Goal: Navigation & Orientation: Find specific page/section

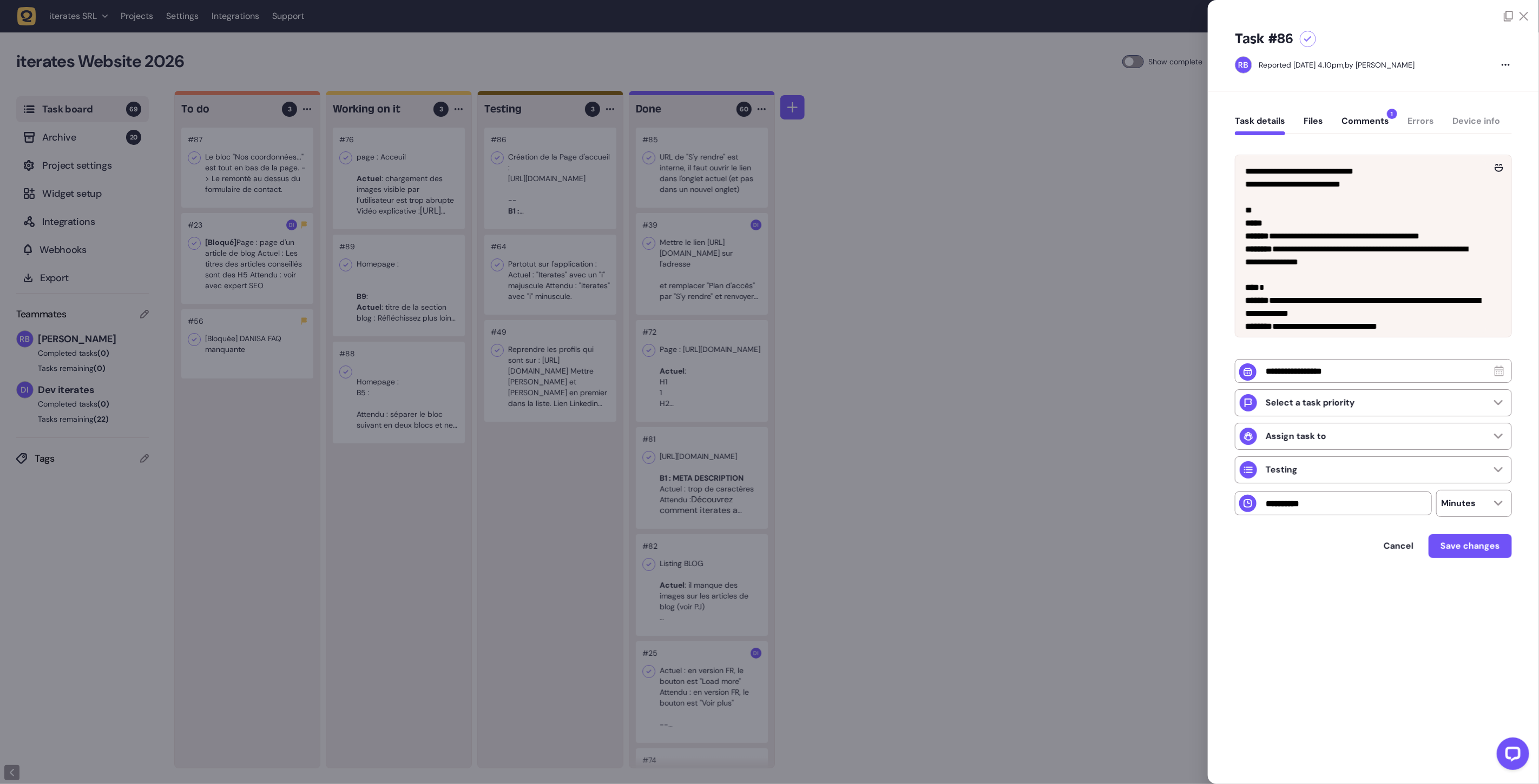
click at [1373, 122] on button "Comments 1" at bounding box center [1365, 125] width 48 height 20
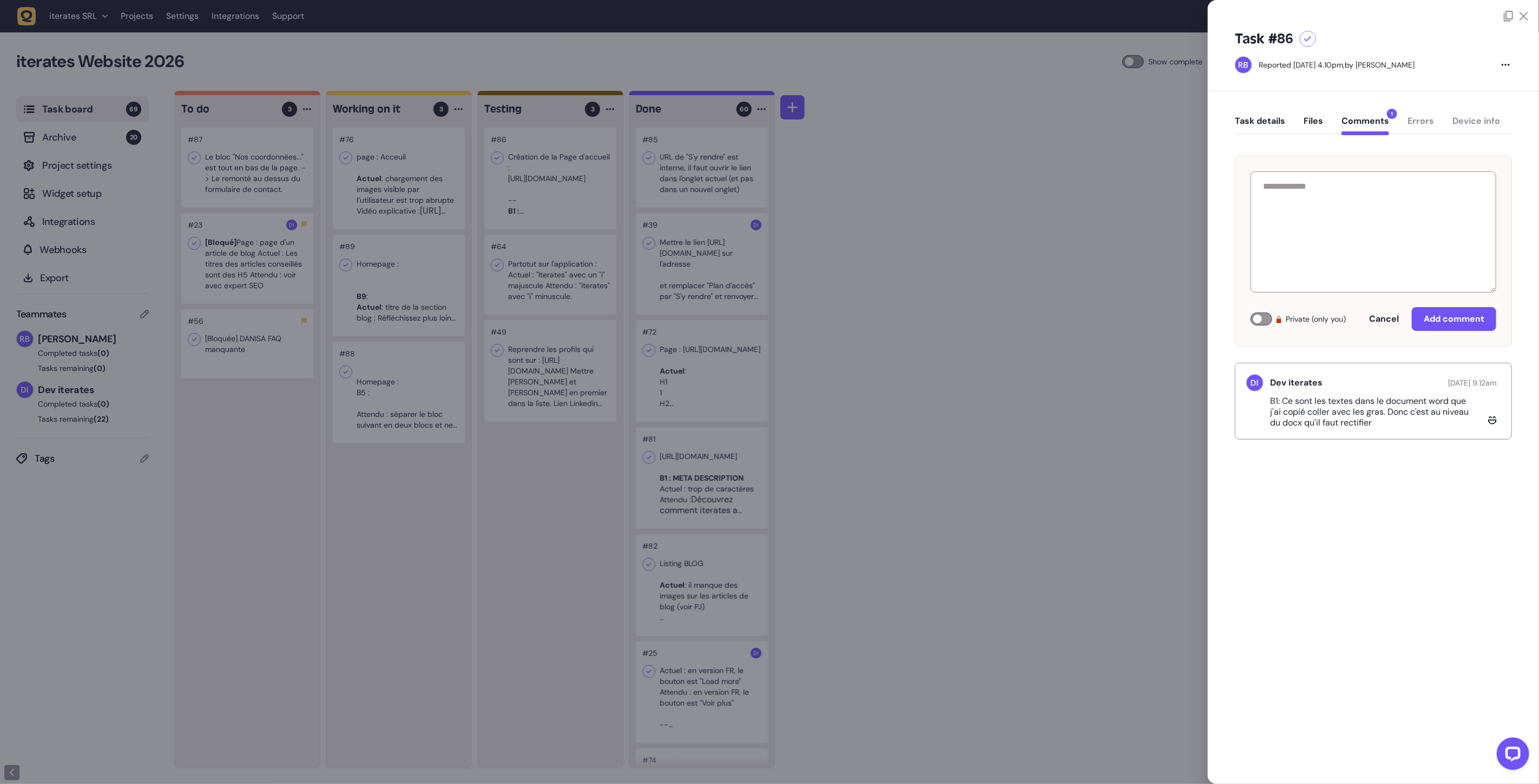
click at [370, 36] on div at bounding box center [770, 392] width 1539 height 784
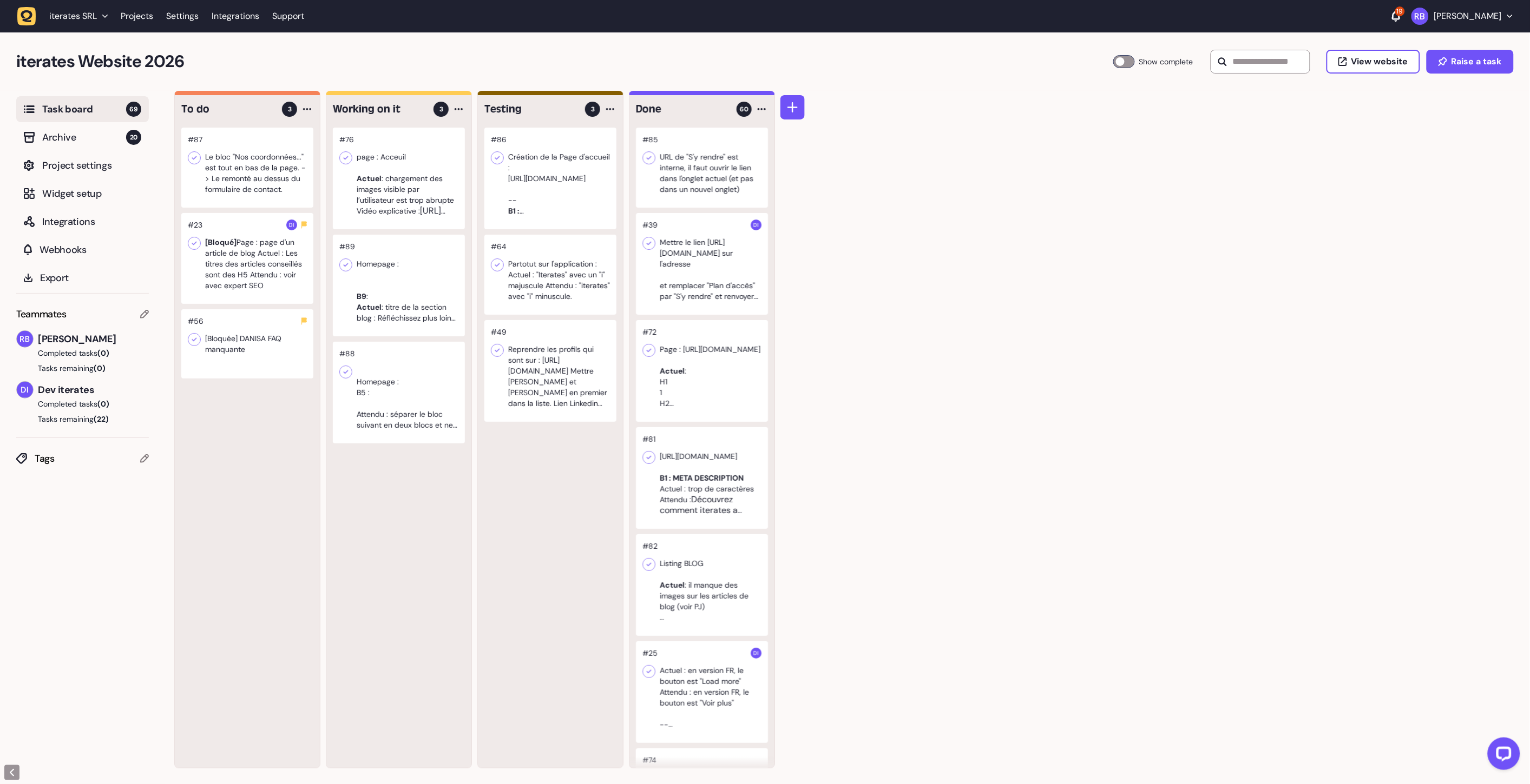
click at [400, 176] on div at bounding box center [398, 179] width 132 height 102
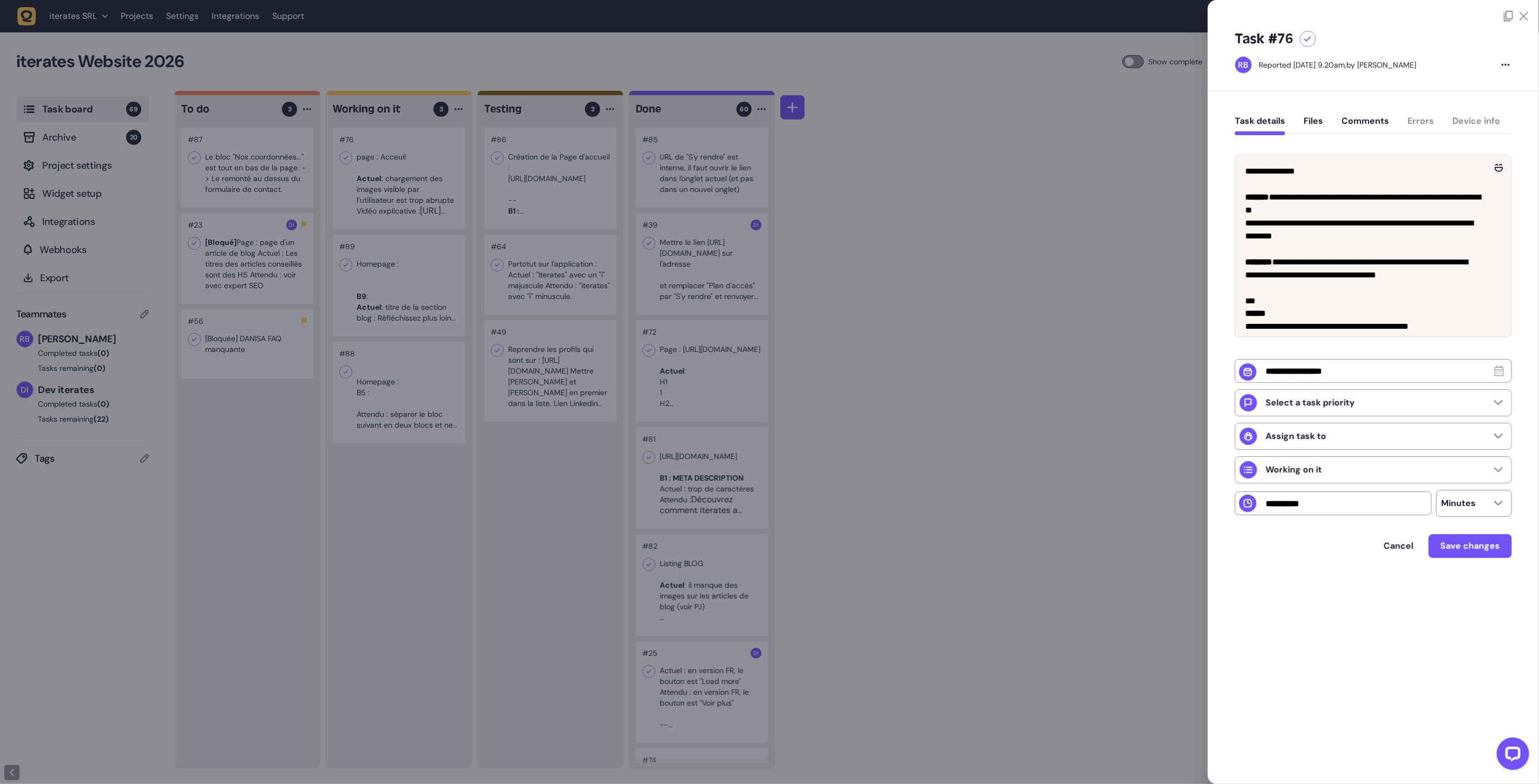
click at [425, 309] on div at bounding box center [770, 392] width 1539 height 784
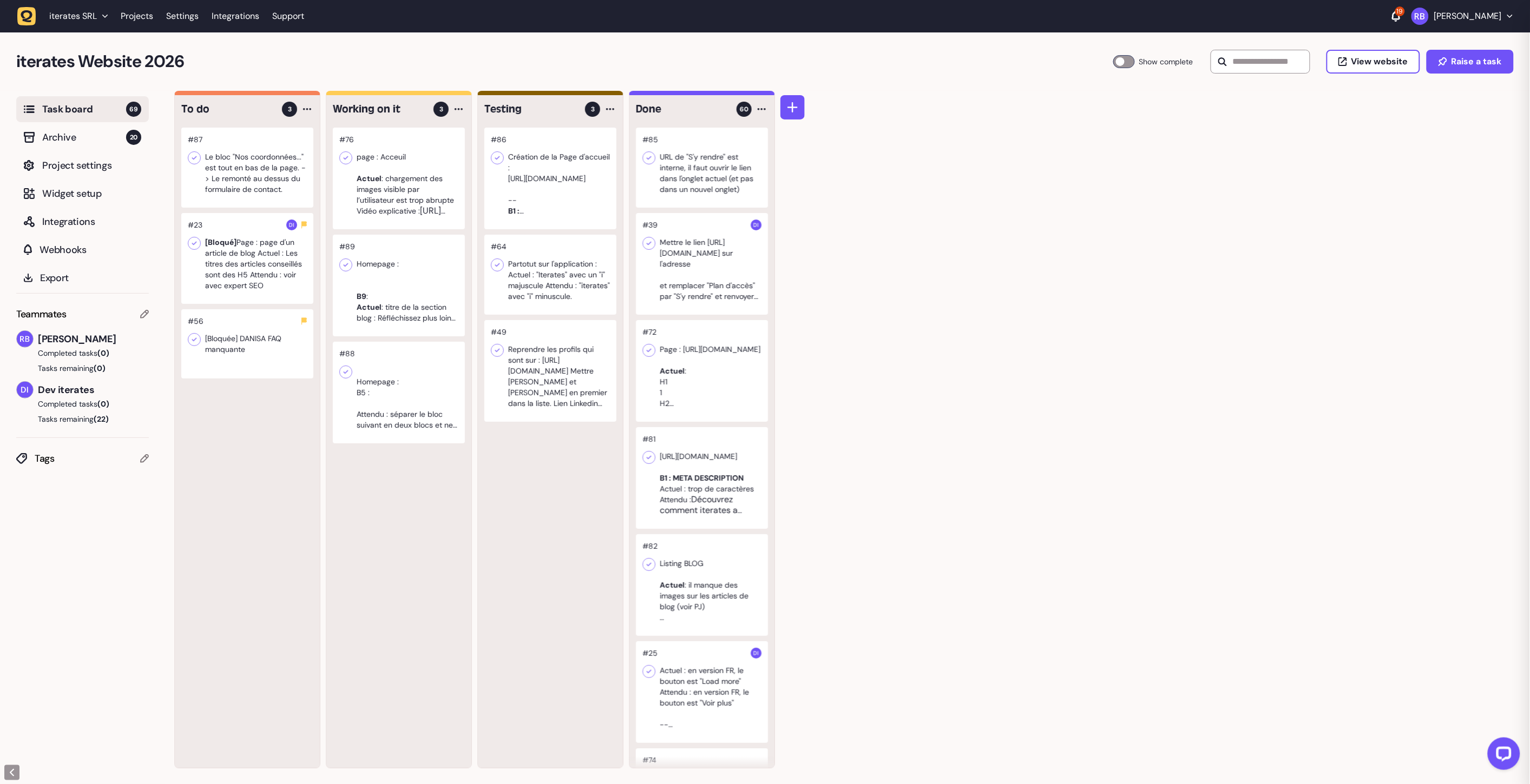
click at [426, 283] on div at bounding box center [398, 285] width 132 height 102
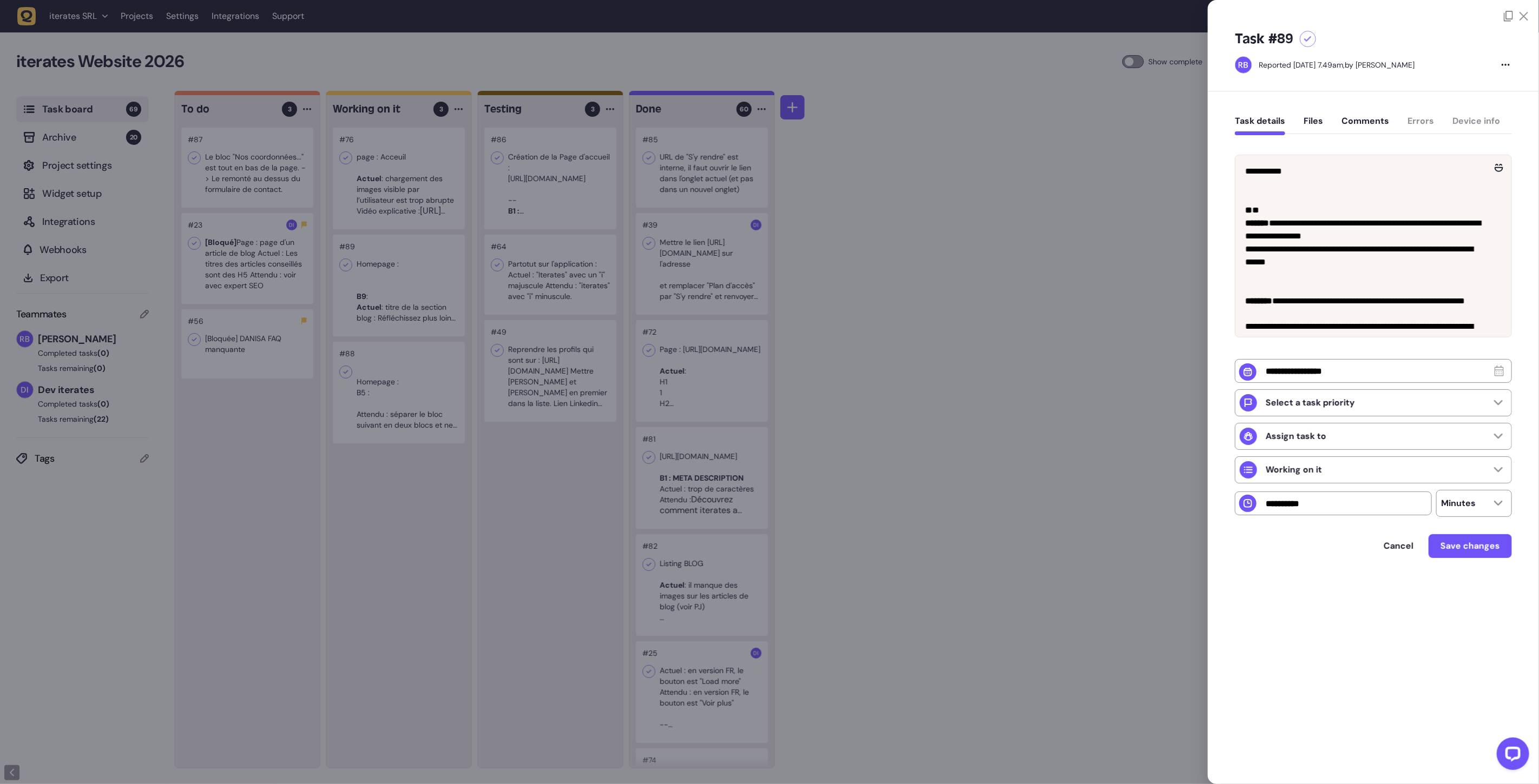
click at [401, 404] on div at bounding box center [770, 392] width 1539 height 784
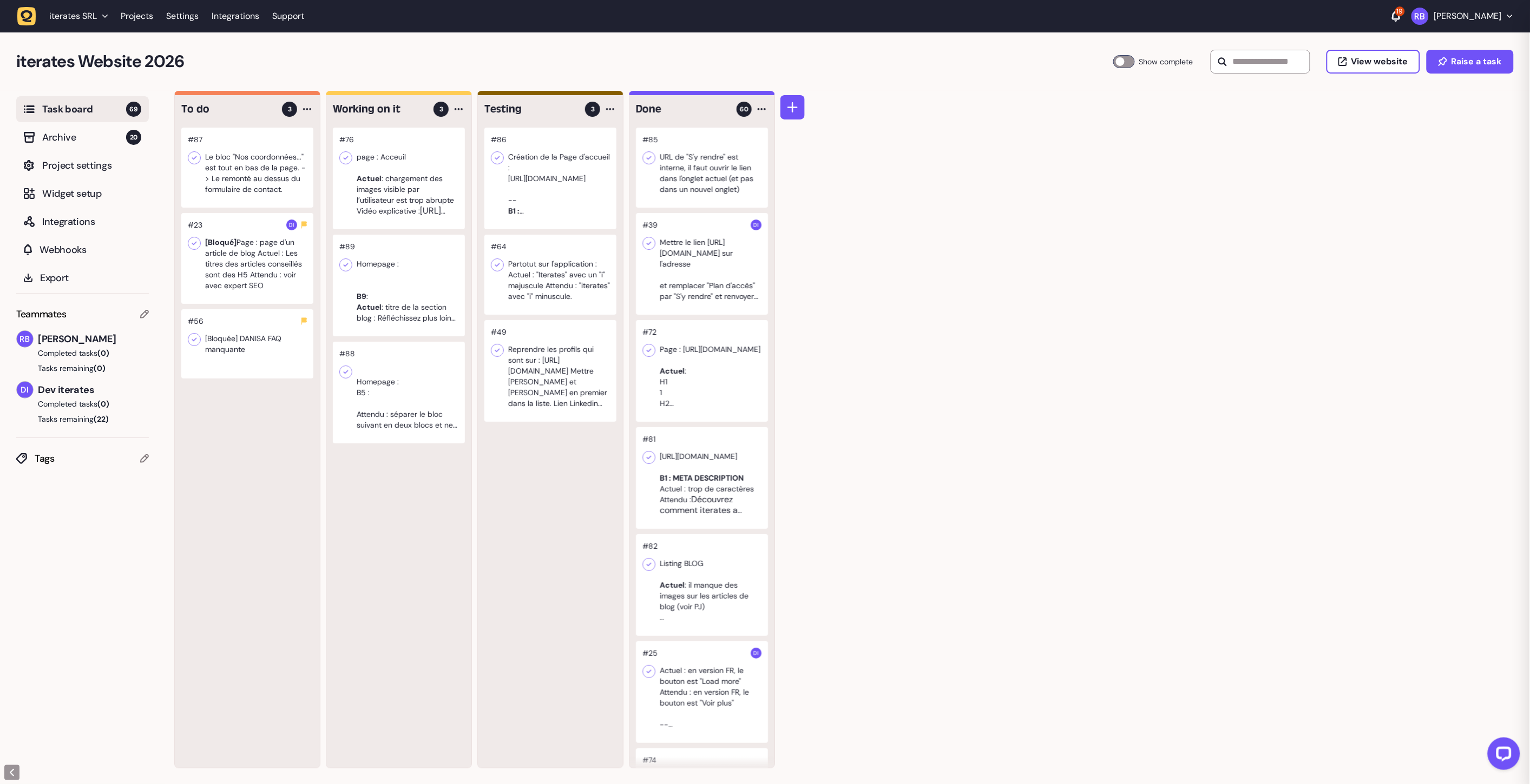
click at [406, 396] on div at bounding box center [398, 392] width 132 height 102
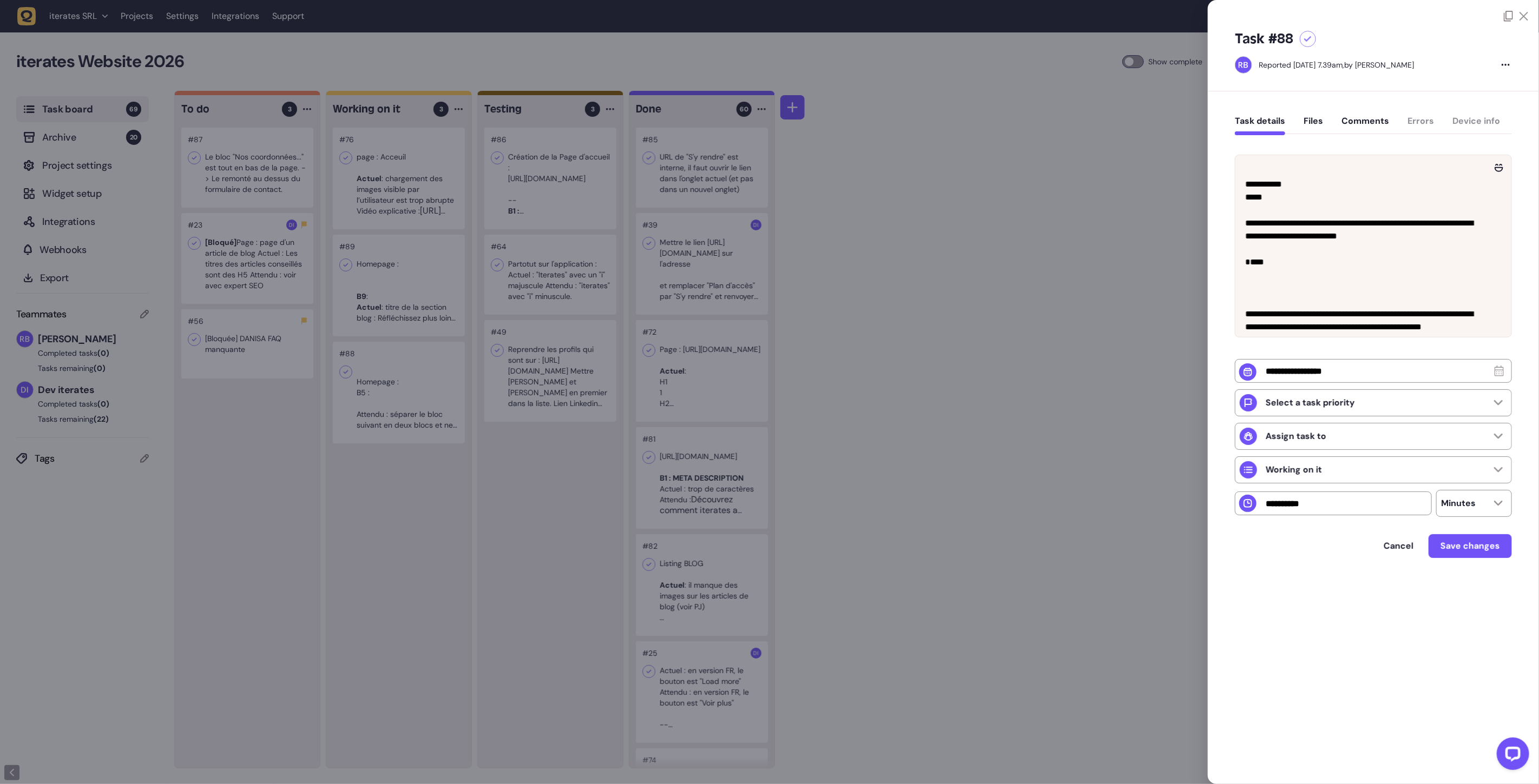
drag, startPoint x: 500, startPoint y: 177, endPoint x: 534, endPoint y: 170, distance: 34.7
click at [501, 175] on div at bounding box center [770, 392] width 1539 height 784
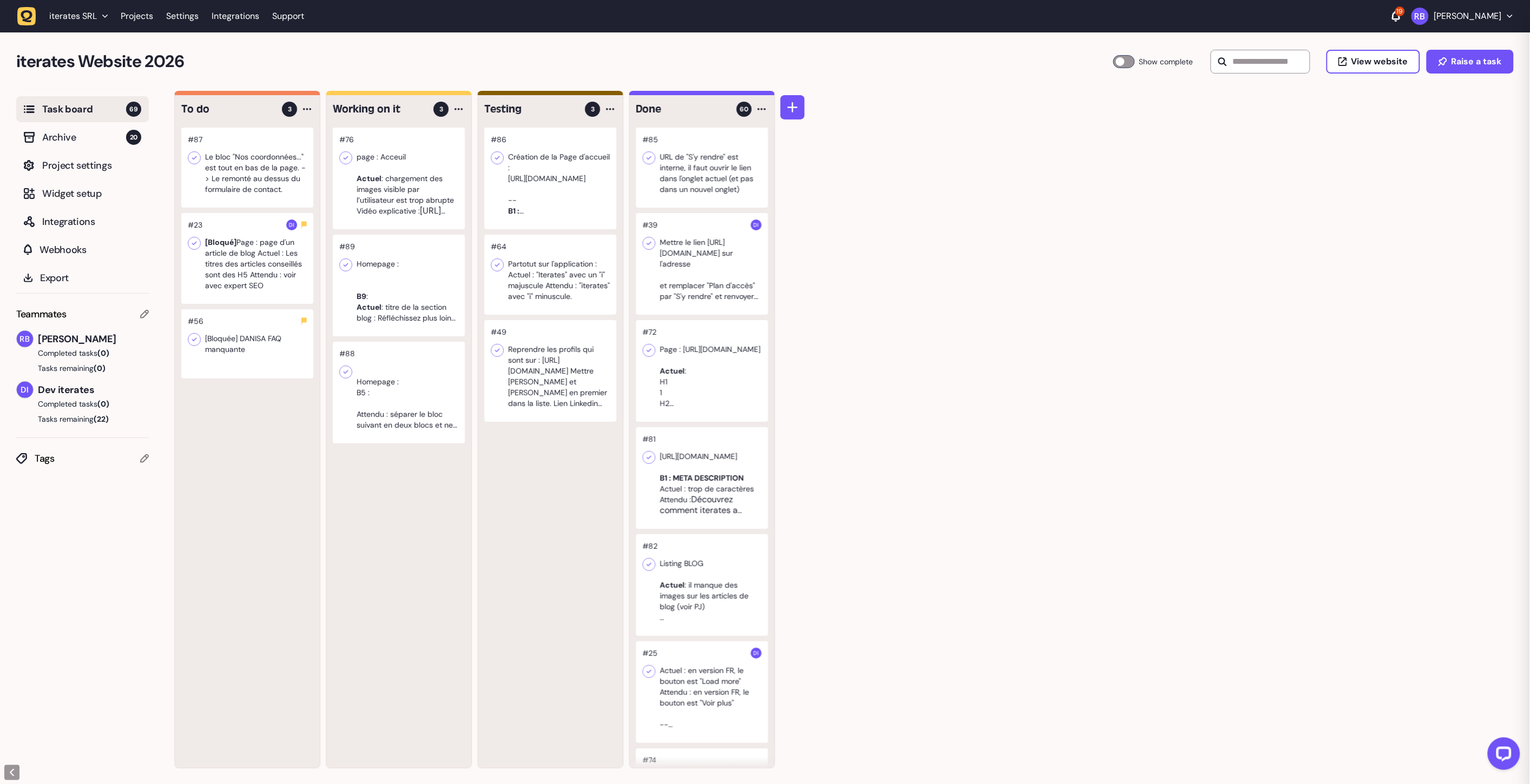
click at [547, 168] on div at bounding box center [550, 179] width 132 height 102
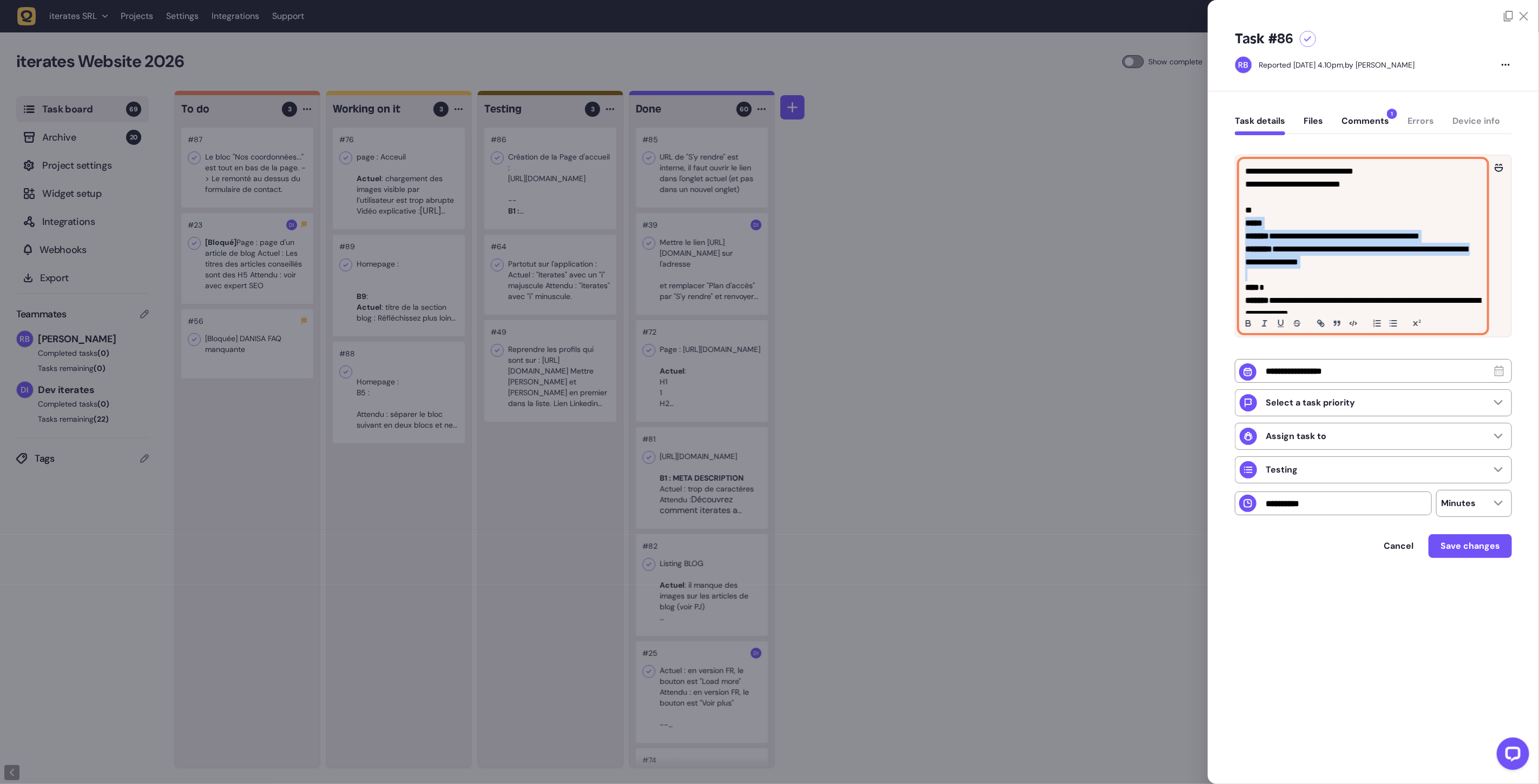
drag, startPoint x: 1388, startPoint y: 269, endPoint x: 1215, endPoint y: 229, distance: 177.6
click at [1215, 229] on div "**********" at bounding box center [1374, 352] width 331 height 521
copy div "**********"
click at [1342, 257] on p "**********" at bounding box center [1362, 256] width 233 height 26
drag, startPoint x: 1381, startPoint y: 267, endPoint x: 1284, endPoint y: 250, distance: 98.5
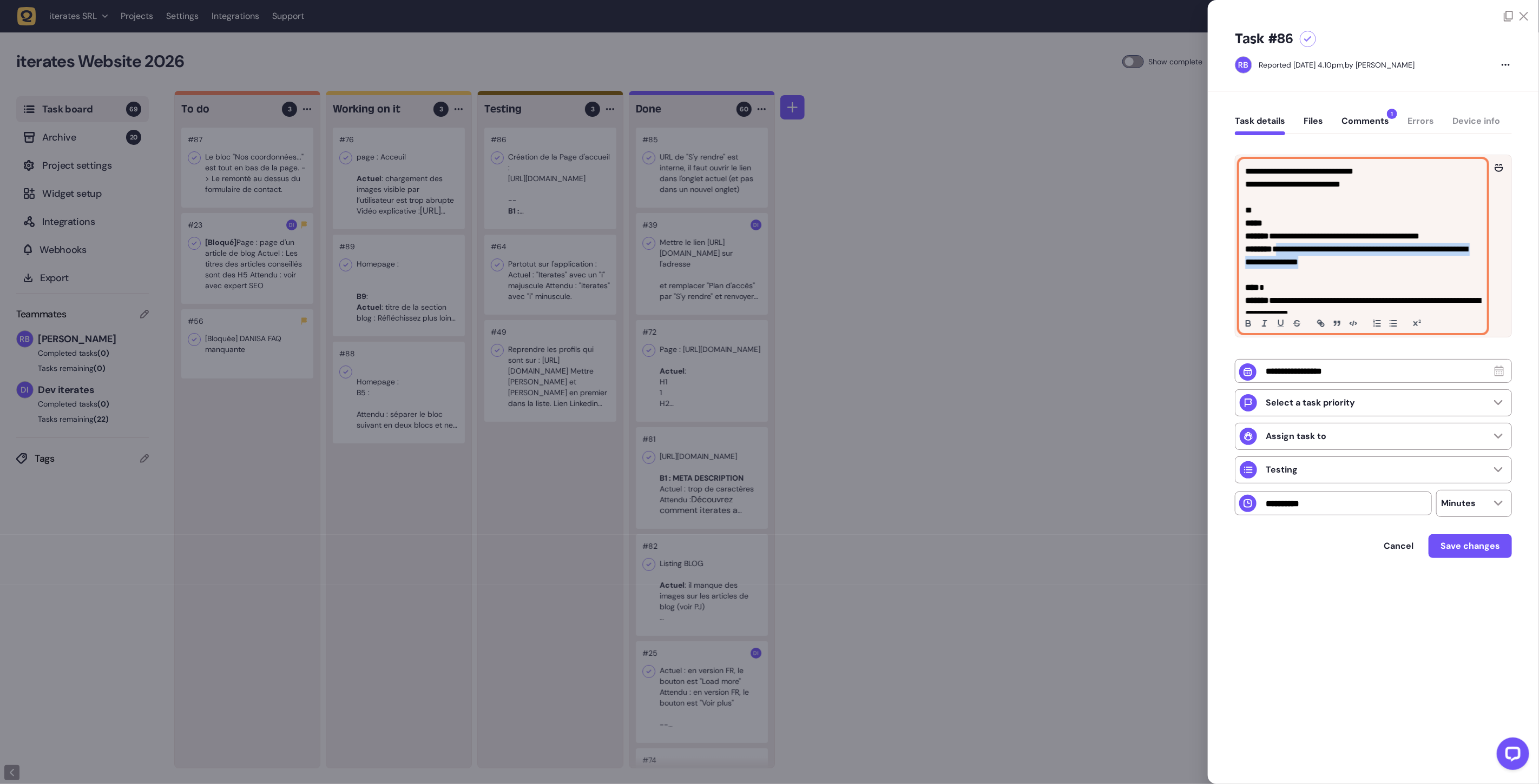
click at [1284, 250] on p "**********" at bounding box center [1362, 256] width 233 height 26
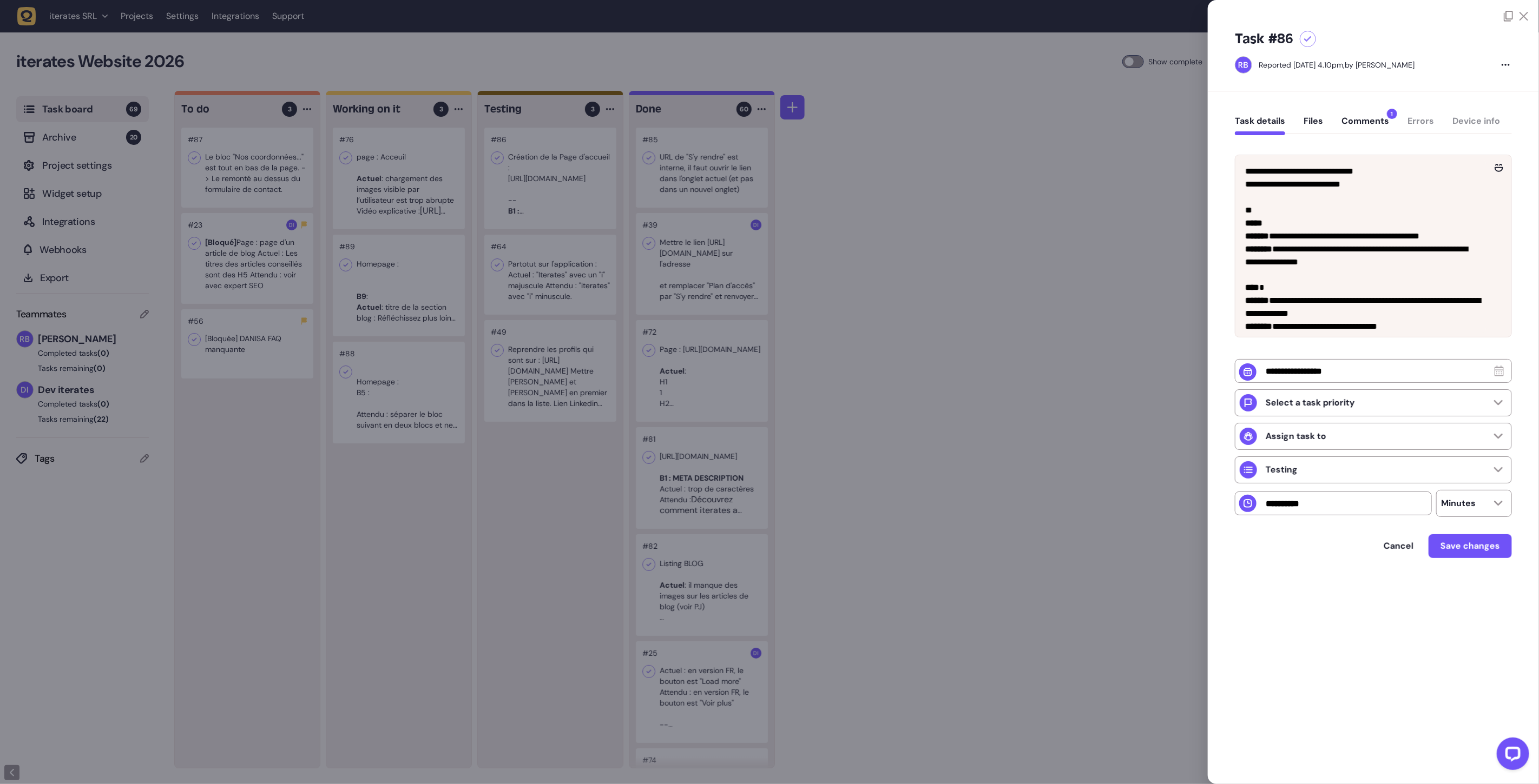
click at [1538, 232] on div "**********" at bounding box center [1374, 352] width 331 height 521
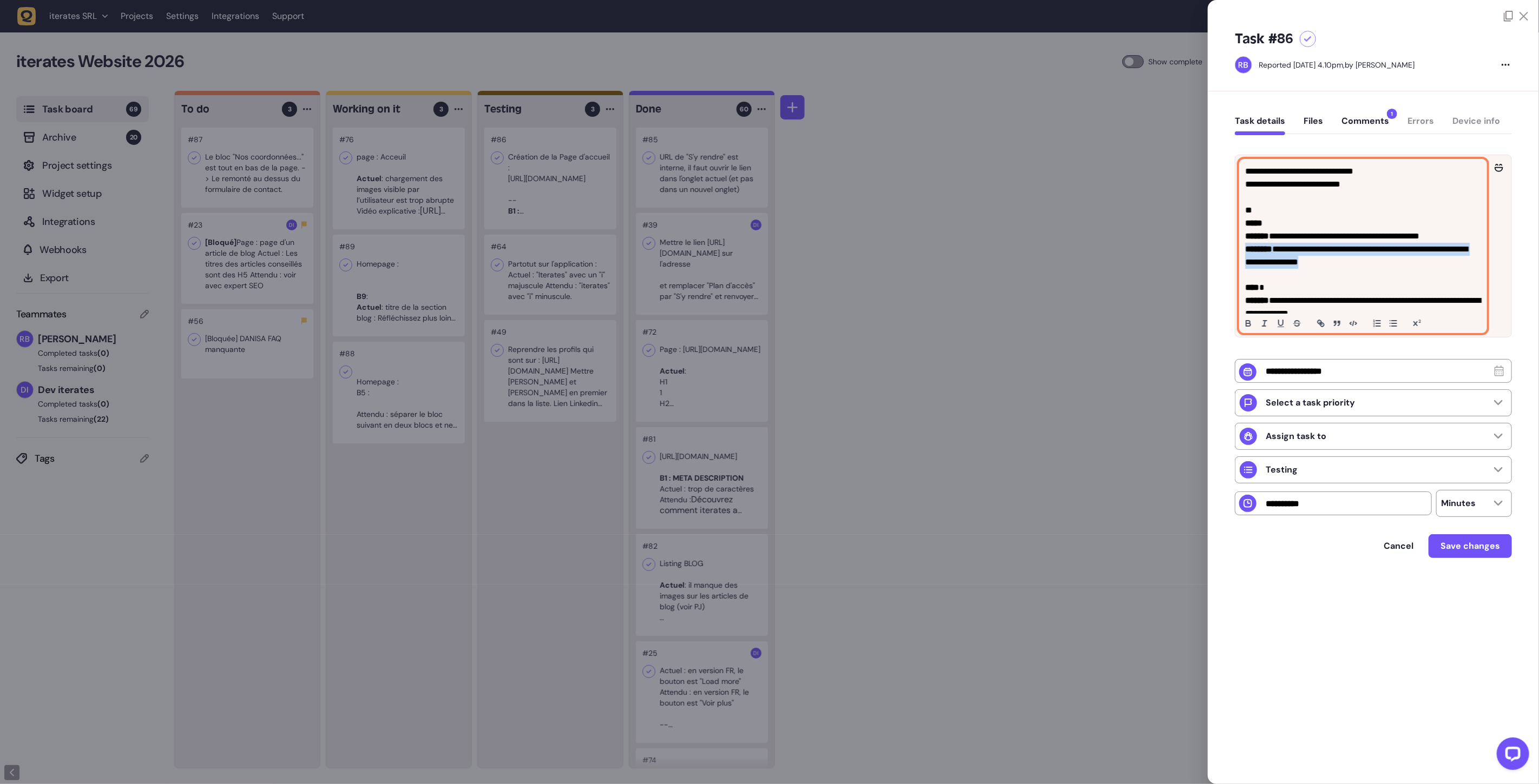
drag, startPoint x: 1375, startPoint y: 261, endPoint x: 1188, endPoint y: 253, distance: 187.2
click at [1188, 253] on div "Task board 69 Archive 20 Project settings Widget setup Integrations Webhooks Ex…" at bounding box center [770, 438] width 1539 height 694
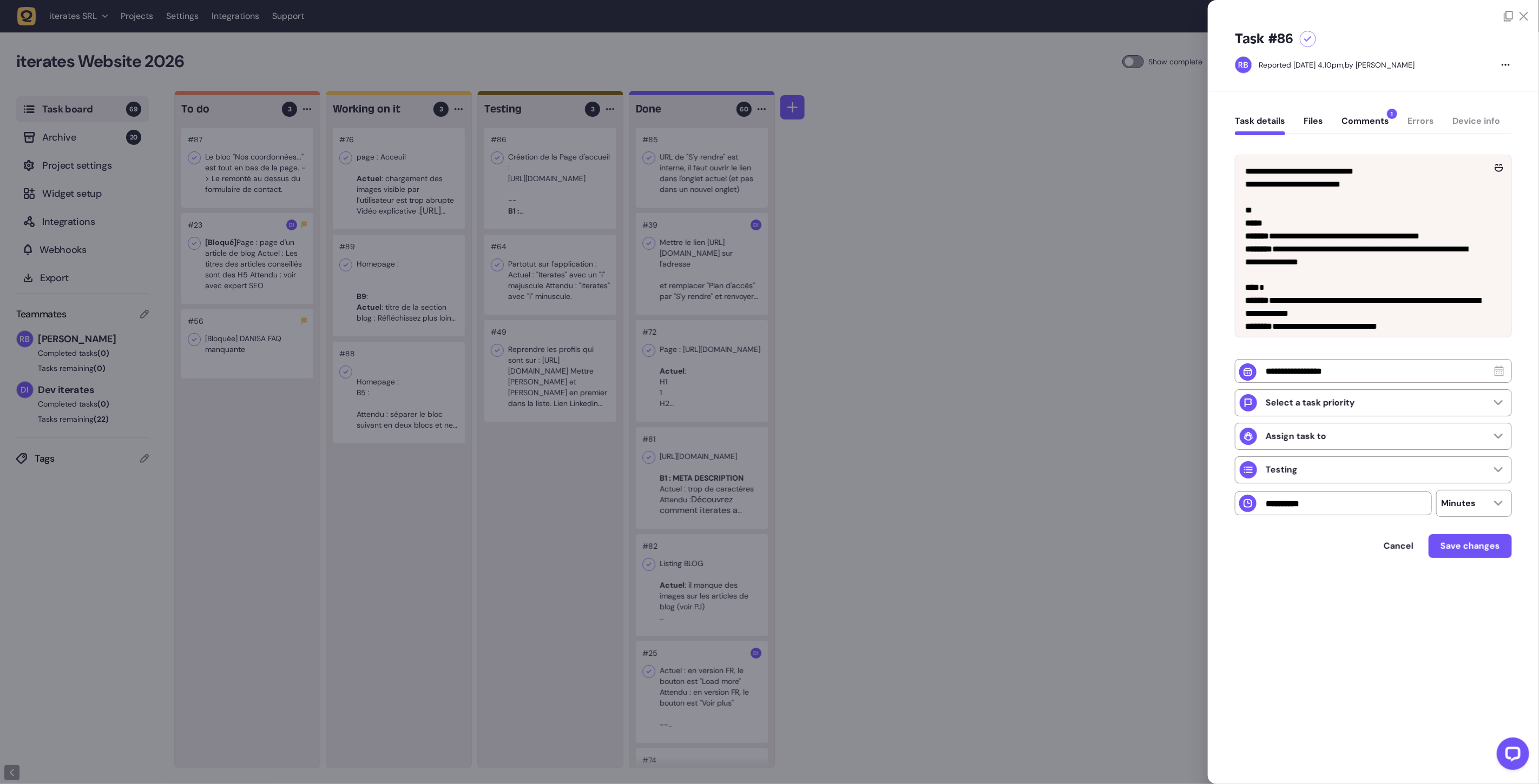
click at [976, 244] on div at bounding box center [770, 392] width 1539 height 784
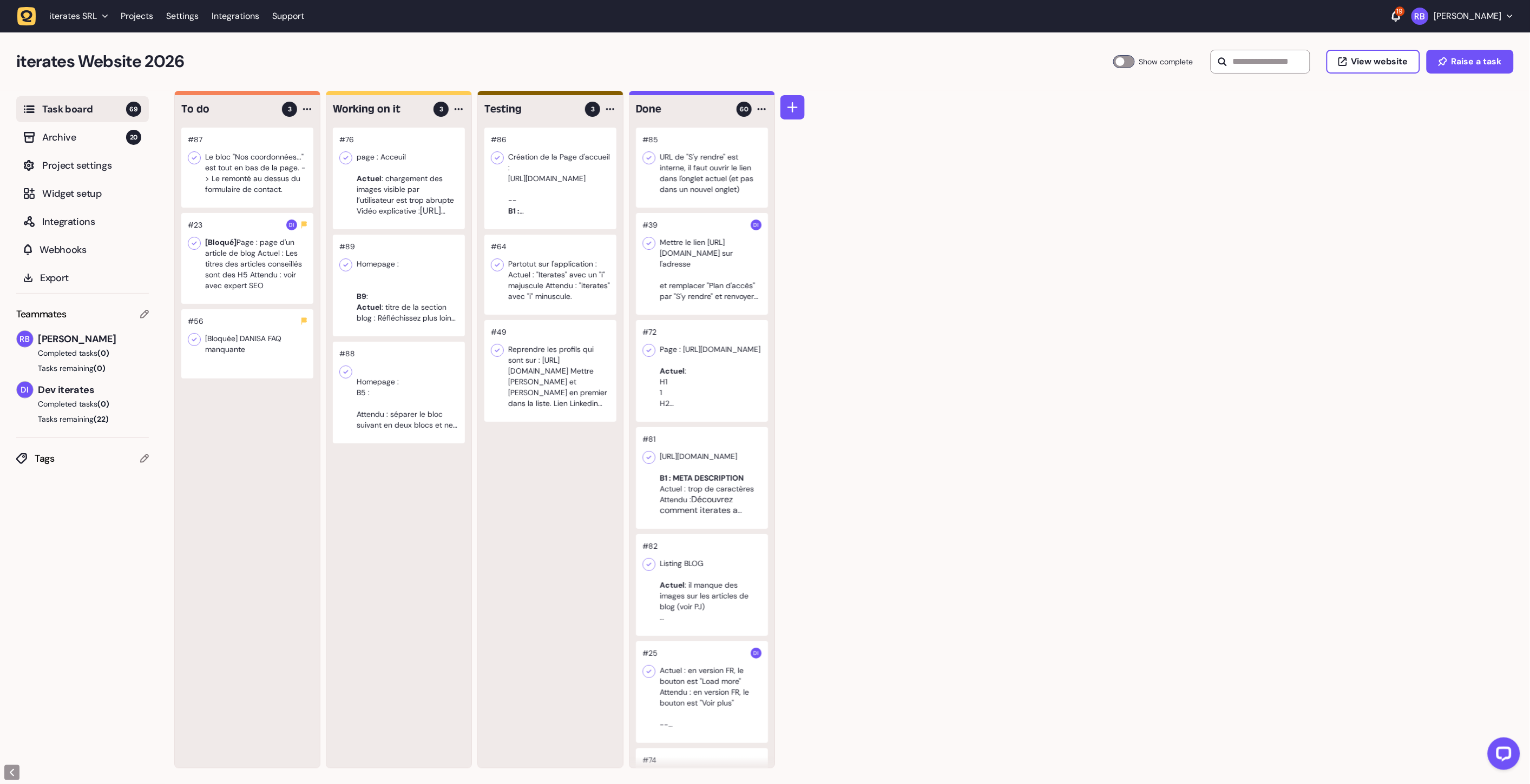
click at [498, 571] on div "#86 Création de la Page d'accueil : [URL][DOMAIN_NAME] -- B1 : Actuel : une gra…" at bounding box center [550, 448] width 145 height 640
click at [366, 190] on div at bounding box center [398, 179] width 132 height 102
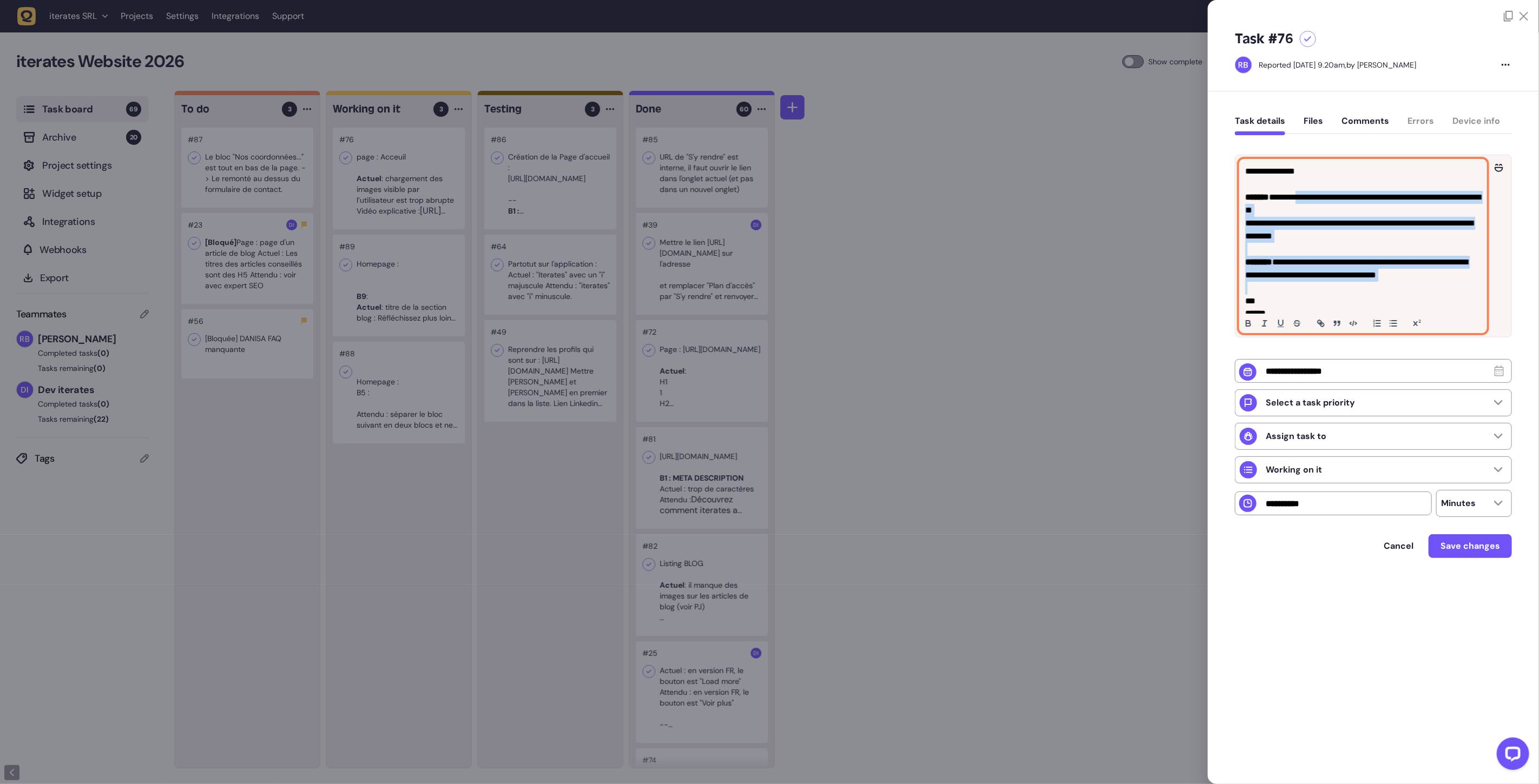
drag, startPoint x: 1313, startPoint y: 195, endPoint x: 1442, endPoint y: 285, distance: 157.3
click at [1442, 285] on div "**********" at bounding box center [1363, 246] width 247 height 173
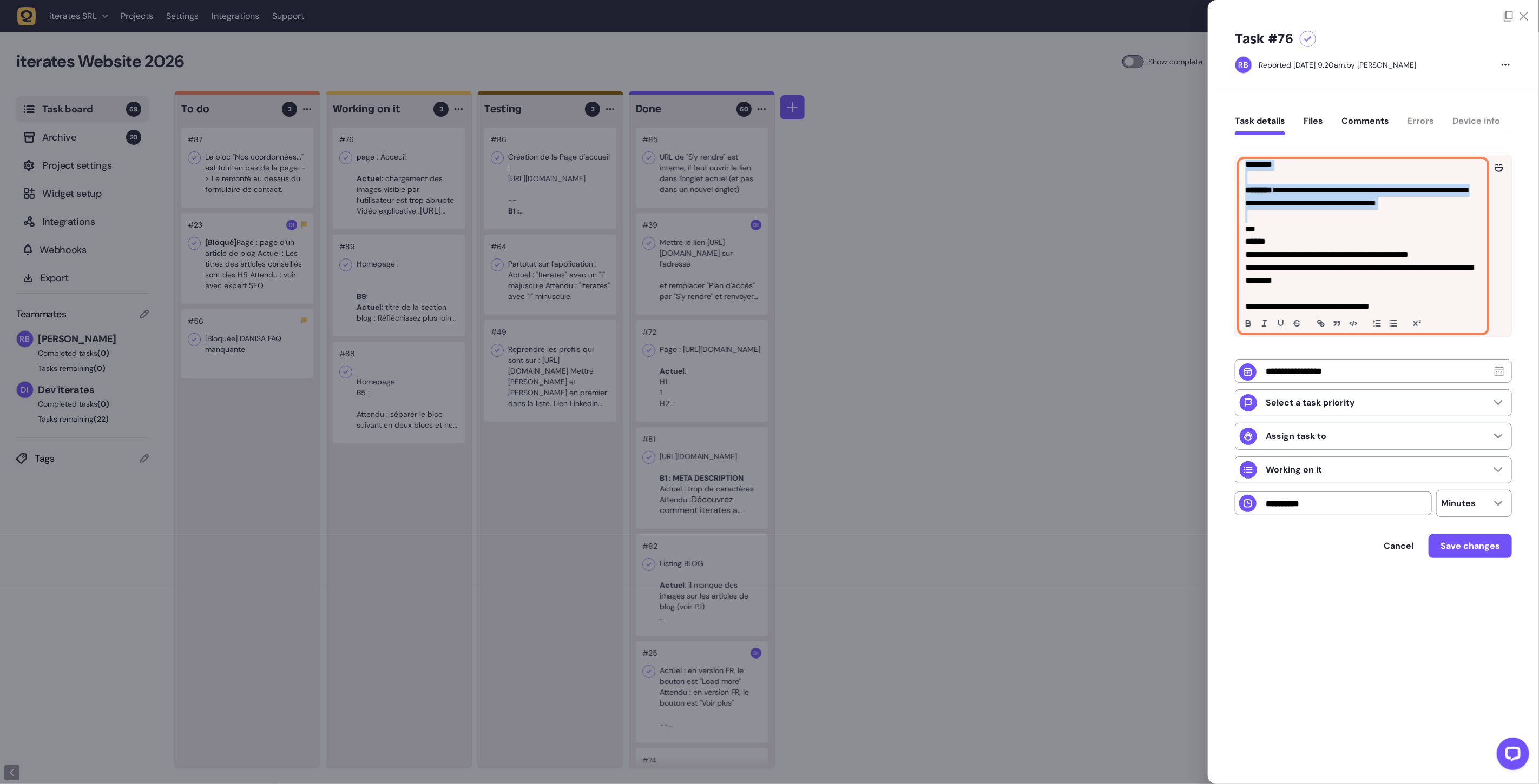
scroll to position [89, 0]
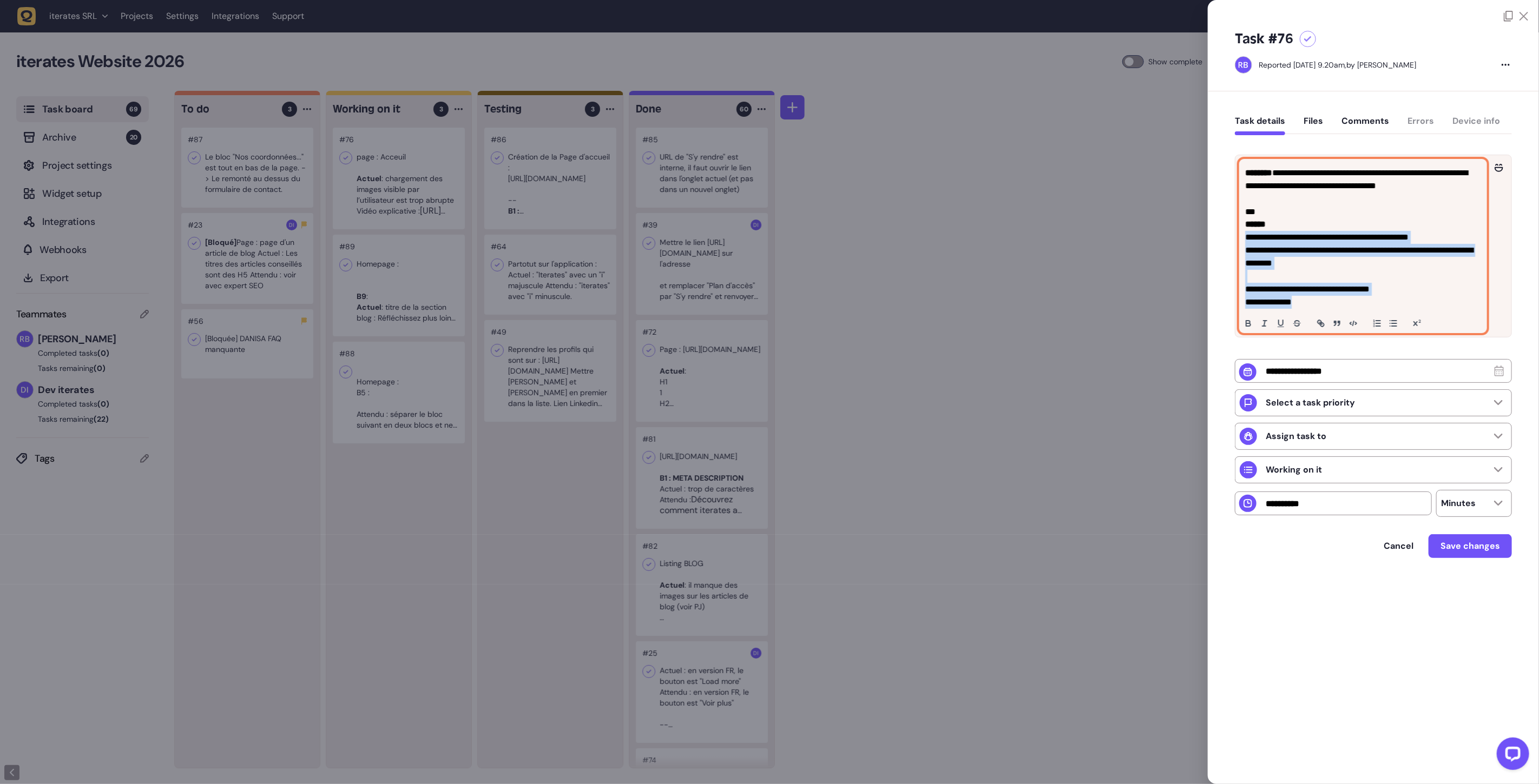
drag, startPoint x: 1272, startPoint y: 229, endPoint x: 1457, endPoint y: 299, distance: 197.8
click at [1457, 299] on div "**********" at bounding box center [1363, 246] width 247 height 173
click at [1286, 280] on p at bounding box center [1363, 276] width 236 height 13
drag, startPoint x: 1303, startPoint y: 289, endPoint x: 1436, endPoint y: 315, distance: 135.5
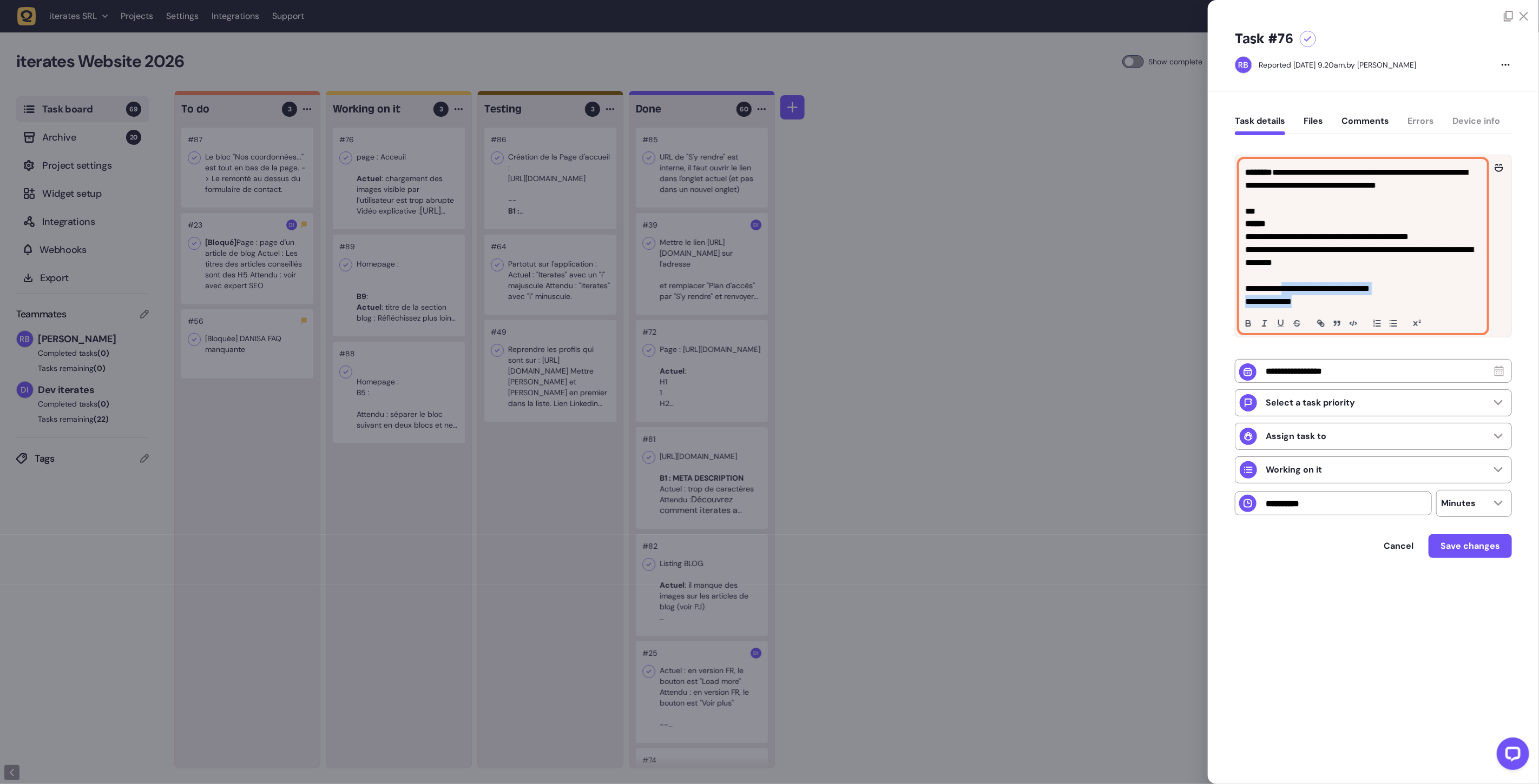
click at [1436, 315] on div "**********" at bounding box center [1363, 246] width 247 height 173
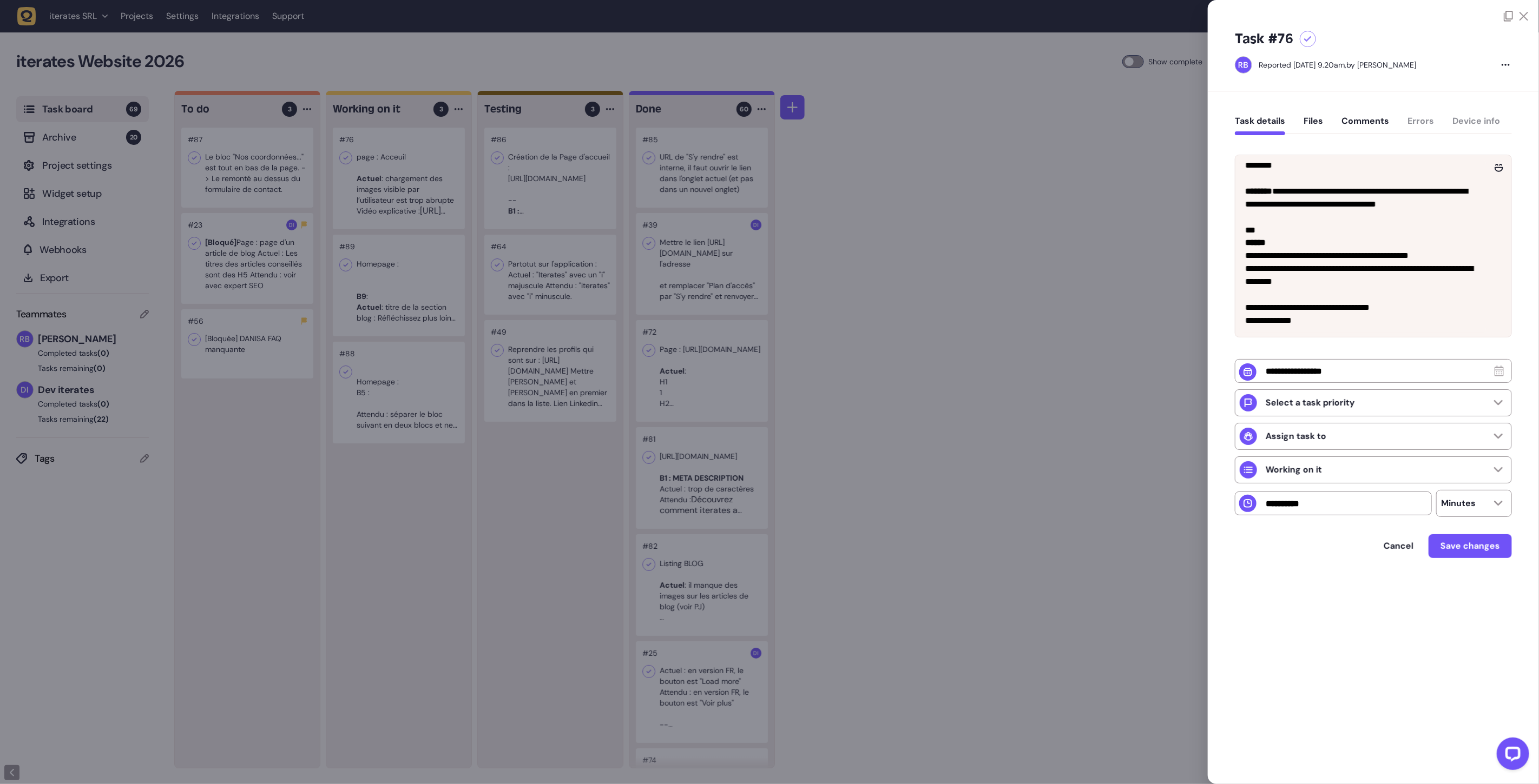
click at [377, 152] on div at bounding box center [770, 392] width 1539 height 784
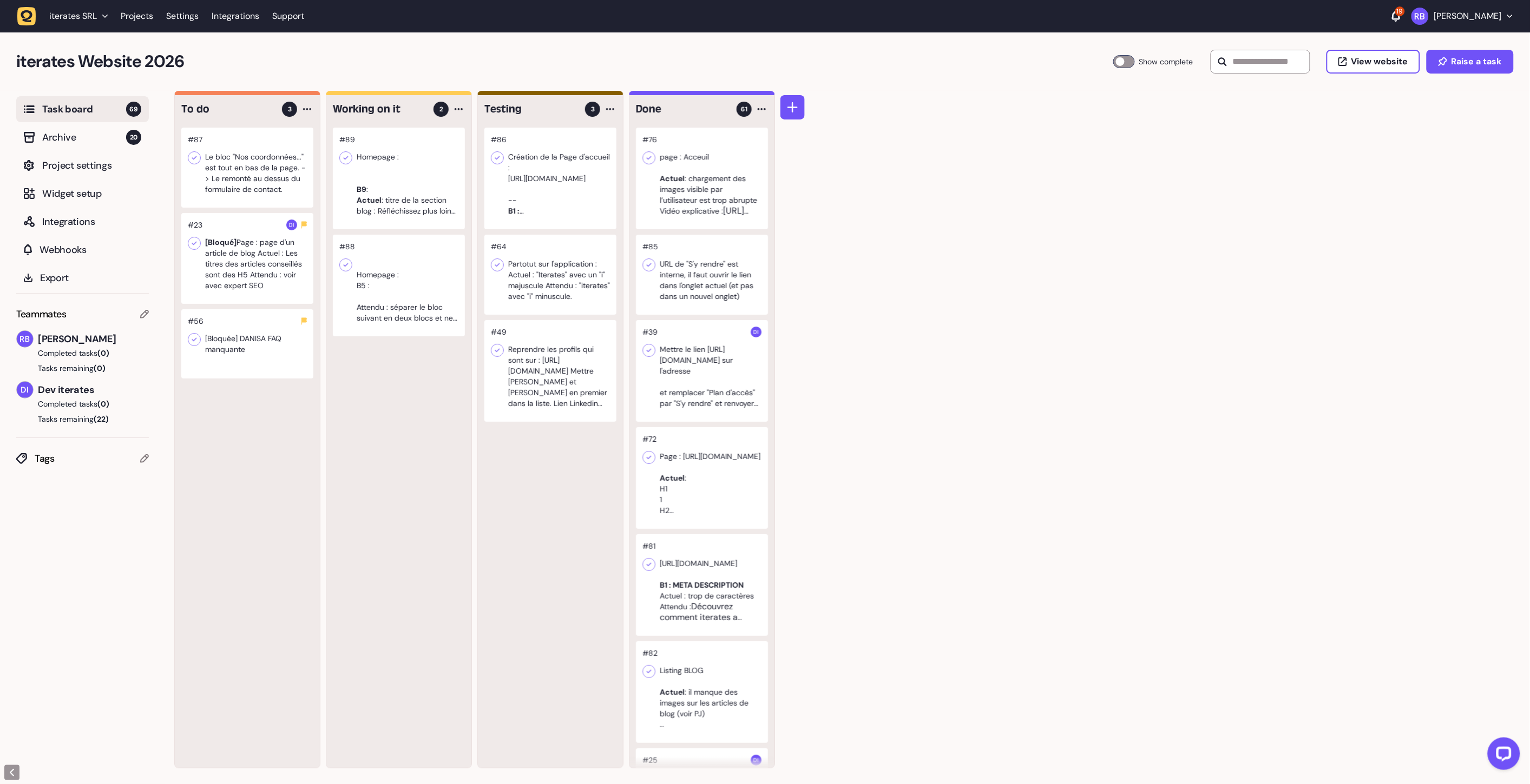
click at [392, 171] on div at bounding box center [398, 179] width 132 height 102
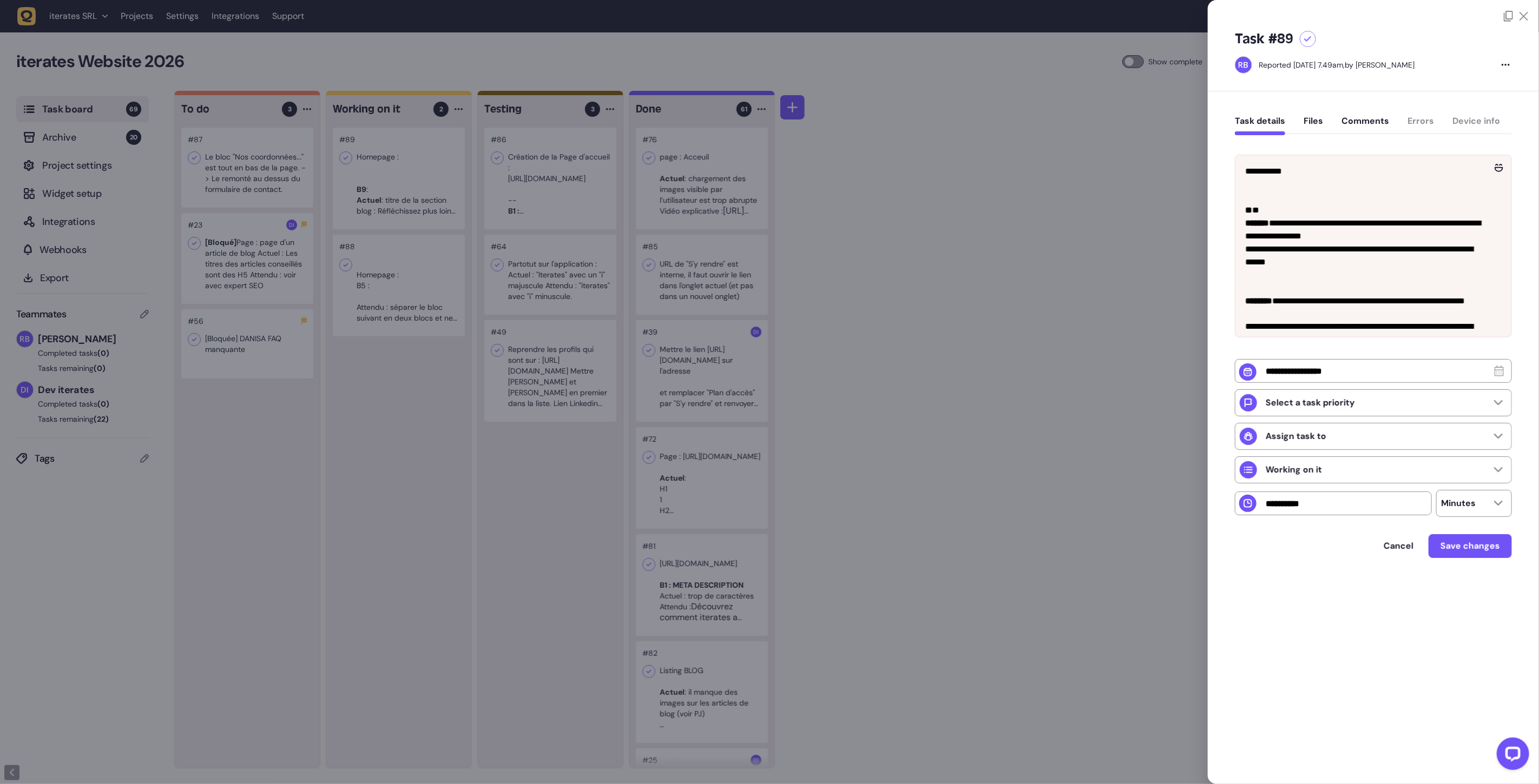
click at [575, 68] on div at bounding box center [770, 392] width 1539 height 784
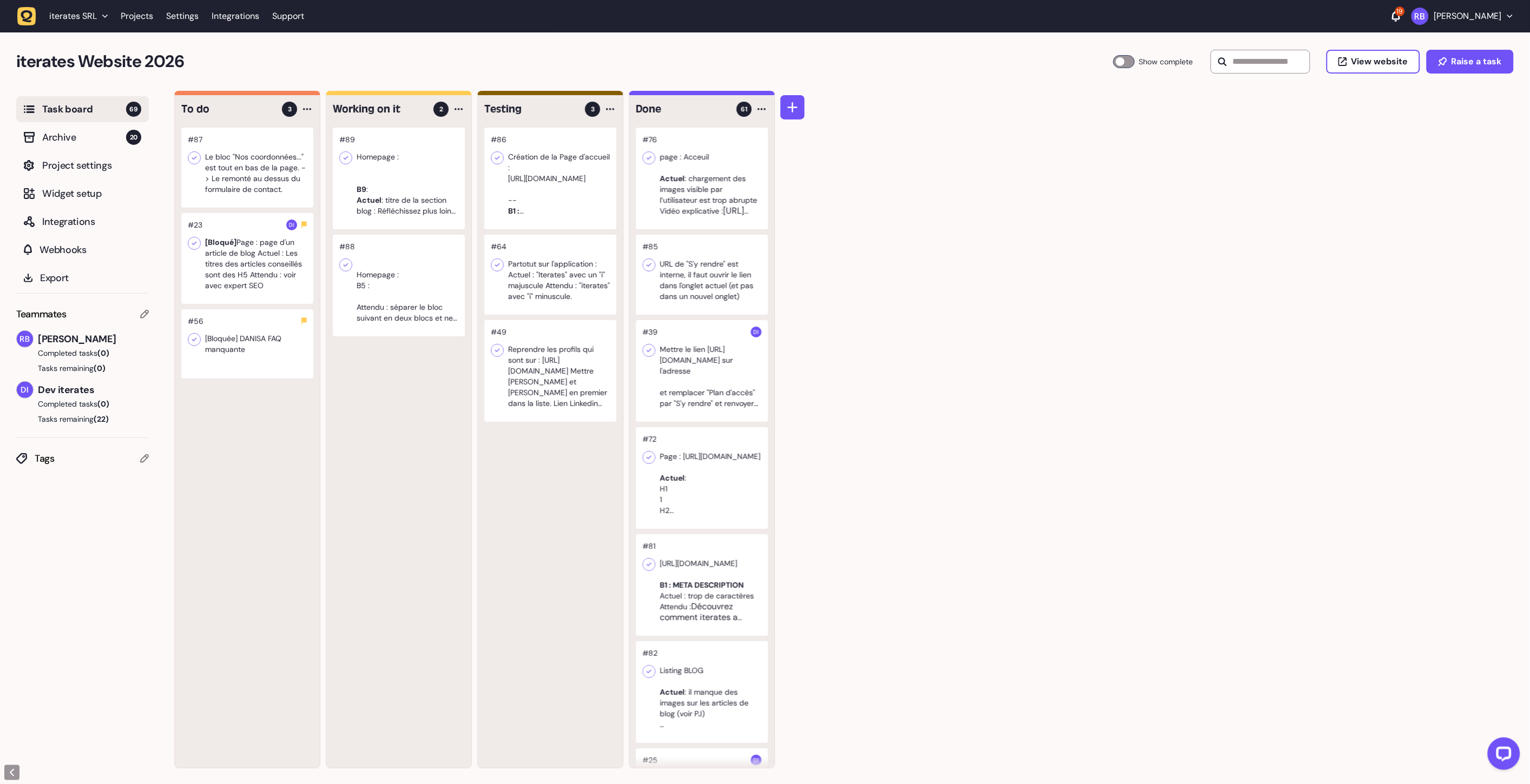
click at [1078, 195] on div "To do 3 #87 Le bloc "Nos coordonnées..." est tout en bas de la page. -> Le remo…" at bounding box center [852, 438] width 1356 height 694
click at [568, 155] on div at bounding box center [550, 179] width 132 height 102
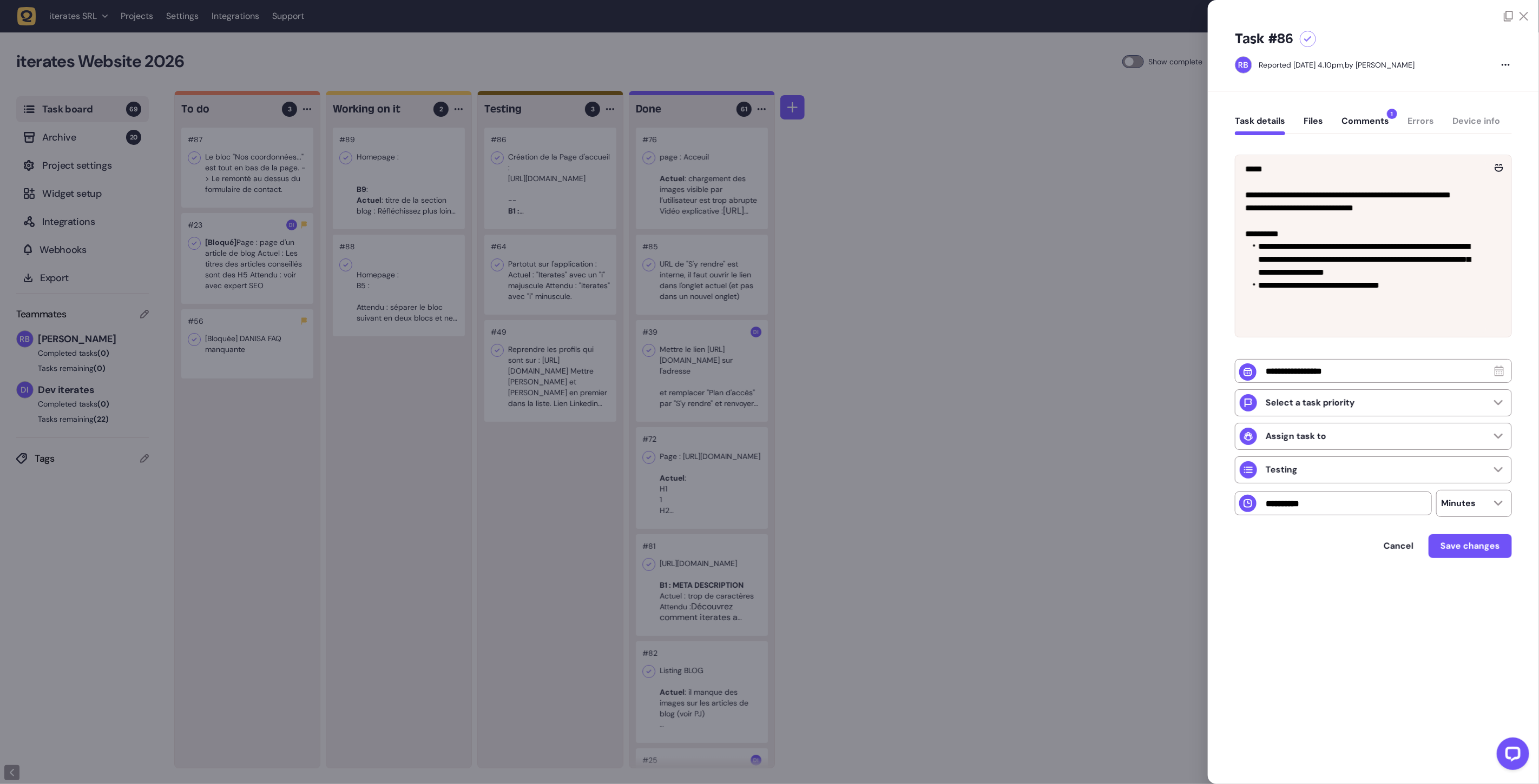
scroll to position [305, 0]
click at [1010, 277] on div at bounding box center [770, 392] width 1539 height 784
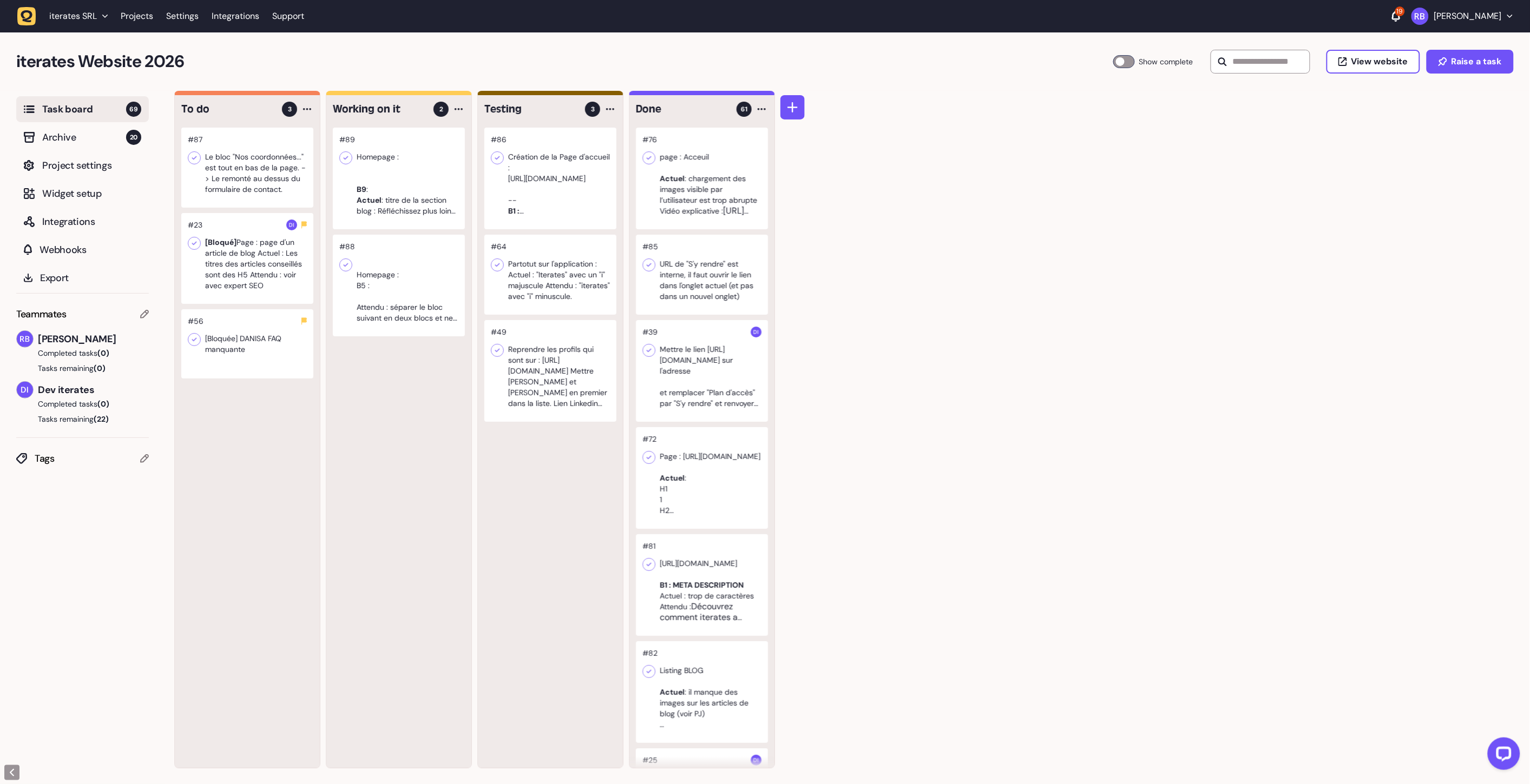
click at [542, 274] on div at bounding box center [550, 275] width 132 height 80
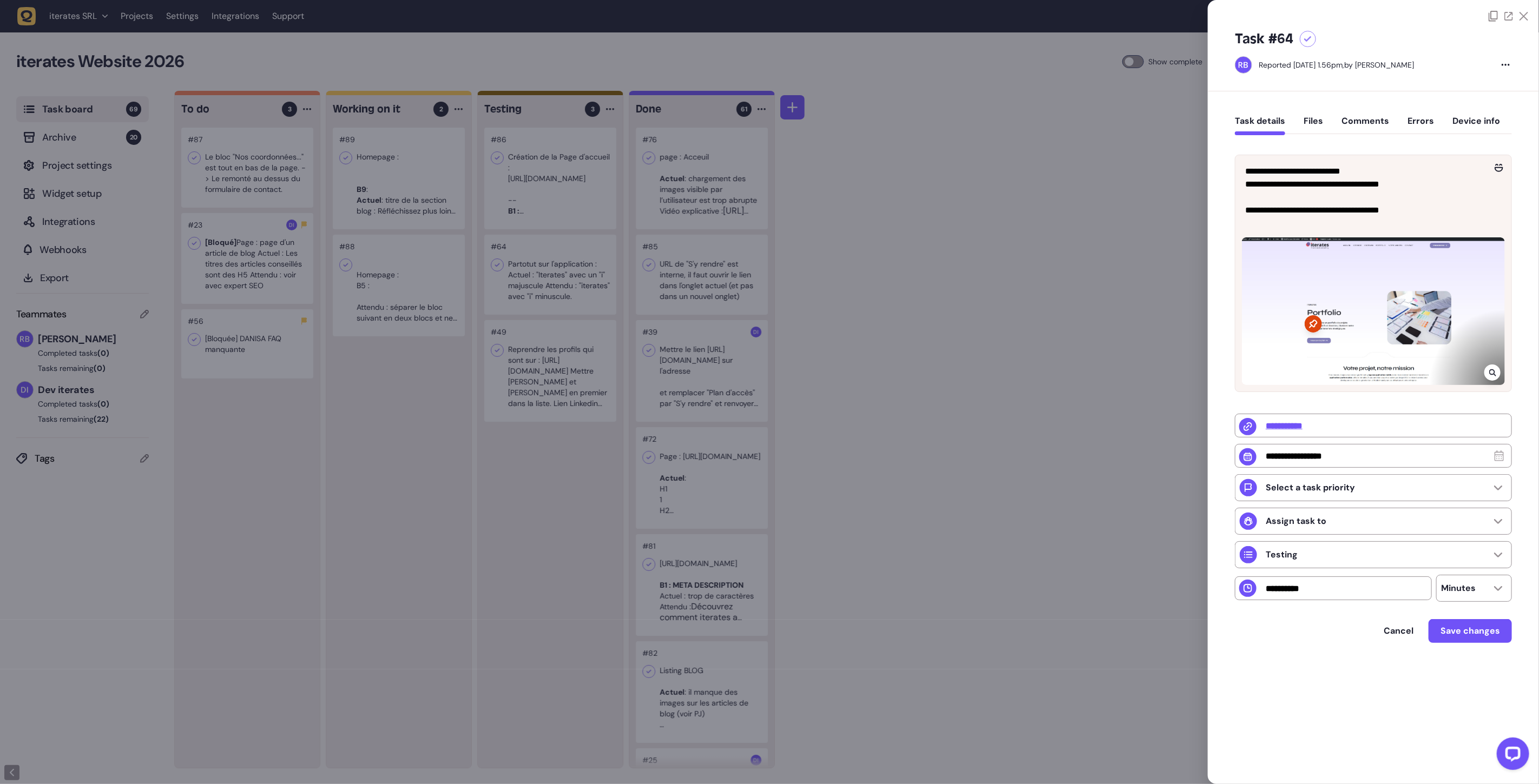
click at [1066, 327] on div at bounding box center [770, 392] width 1539 height 784
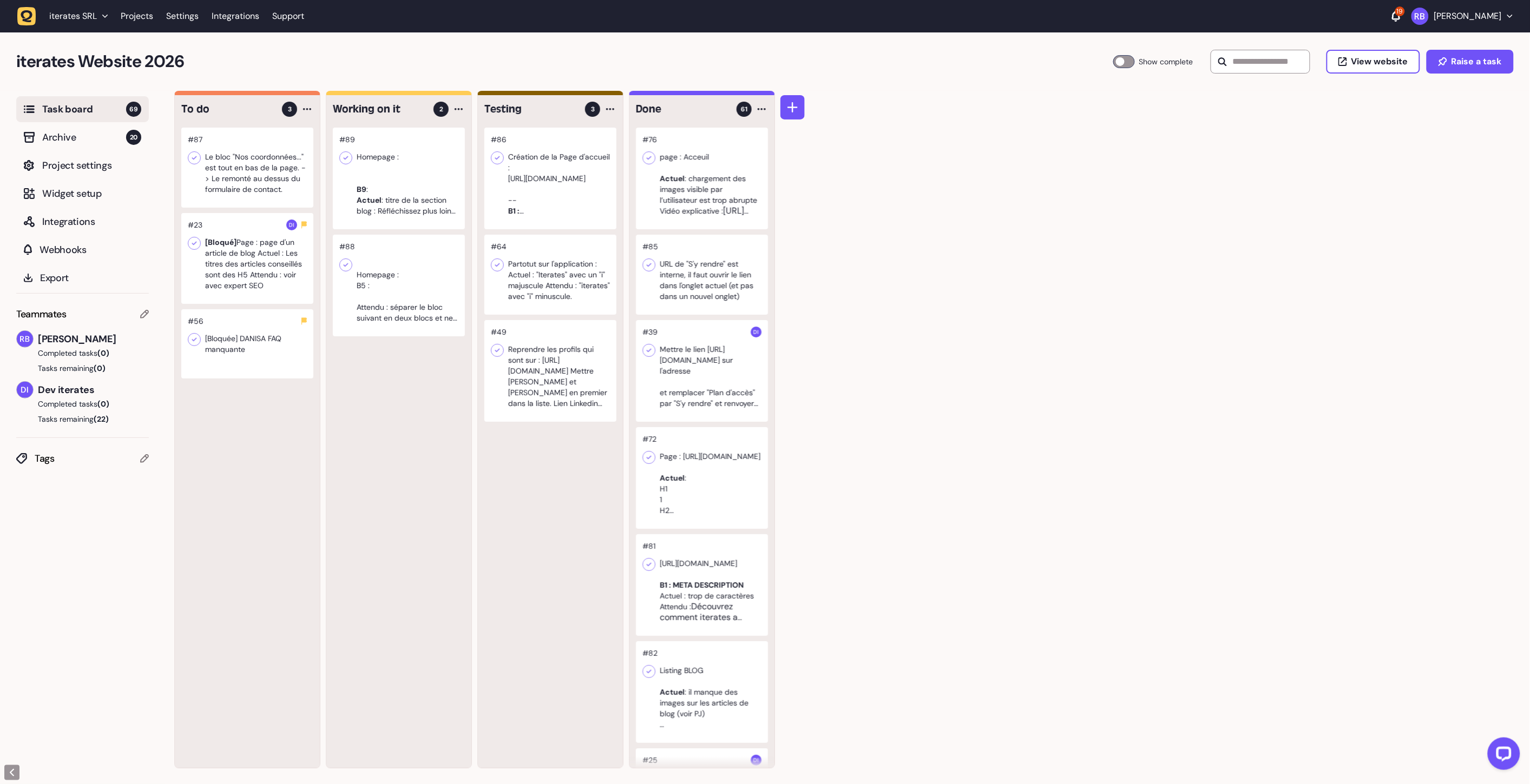
click at [507, 376] on div at bounding box center [550, 371] width 132 height 102
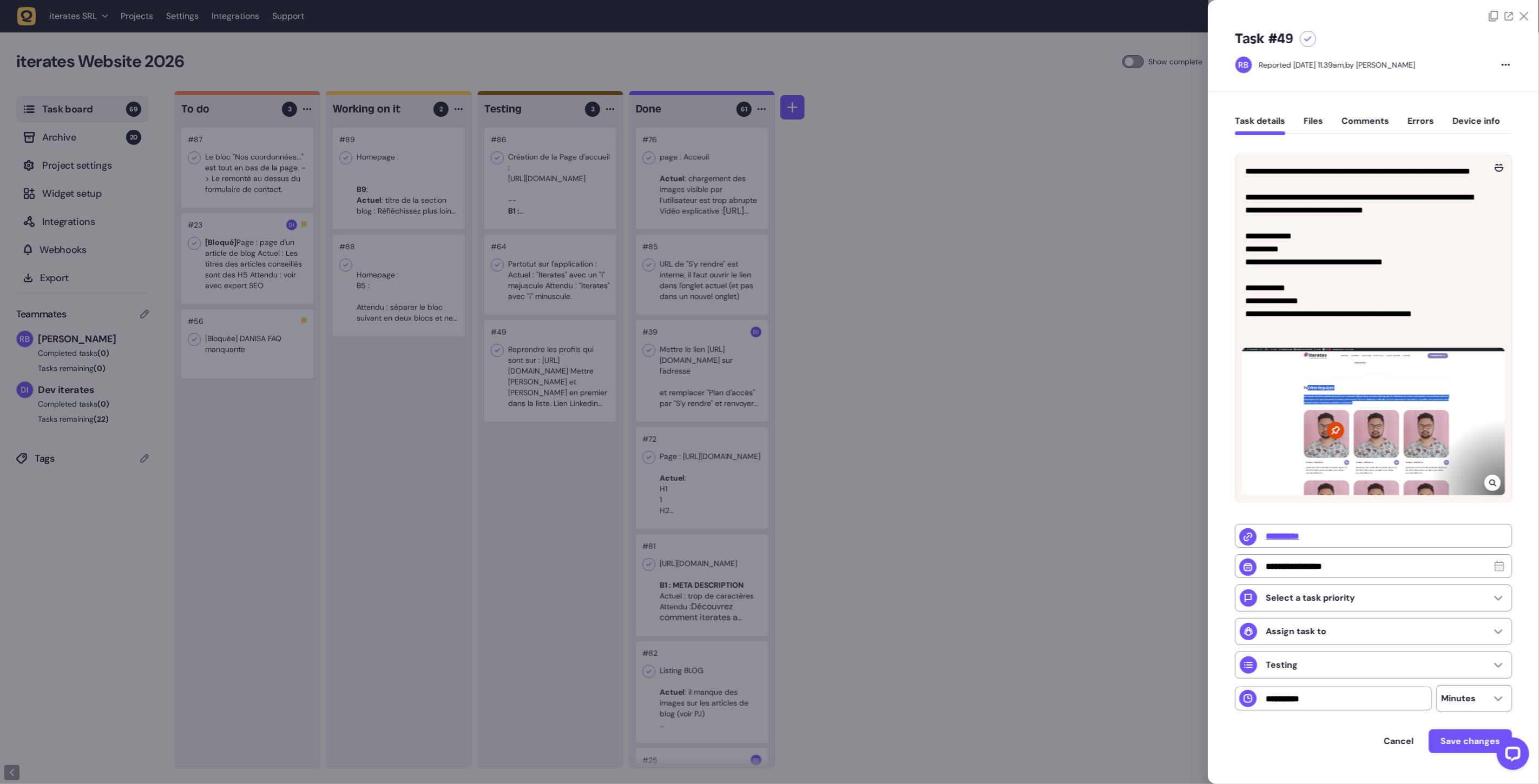
click at [1133, 456] on div at bounding box center [770, 392] width 1539 height 784
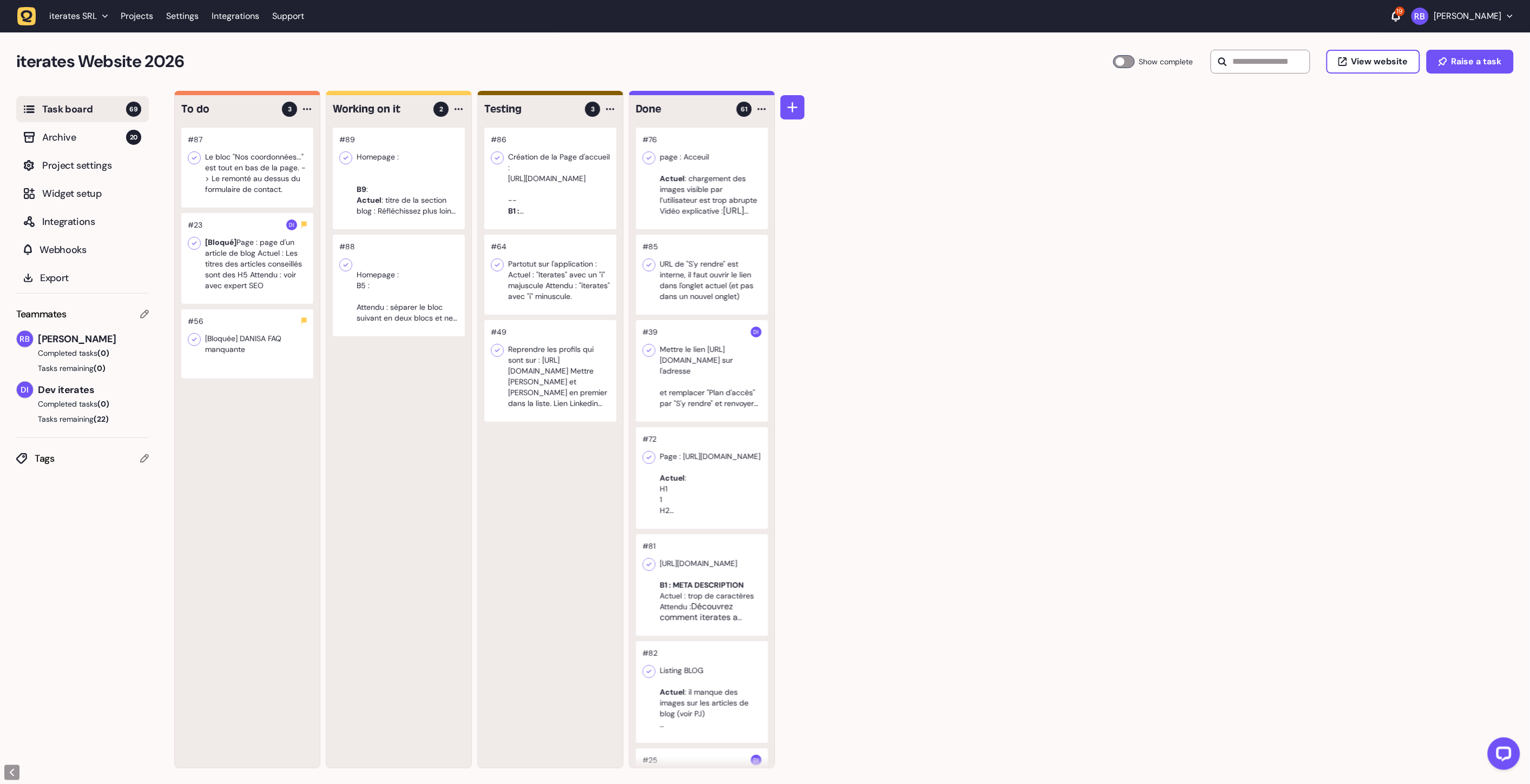
click at [559, 272] on div at bounding box center [550, 275] width 132 height 80
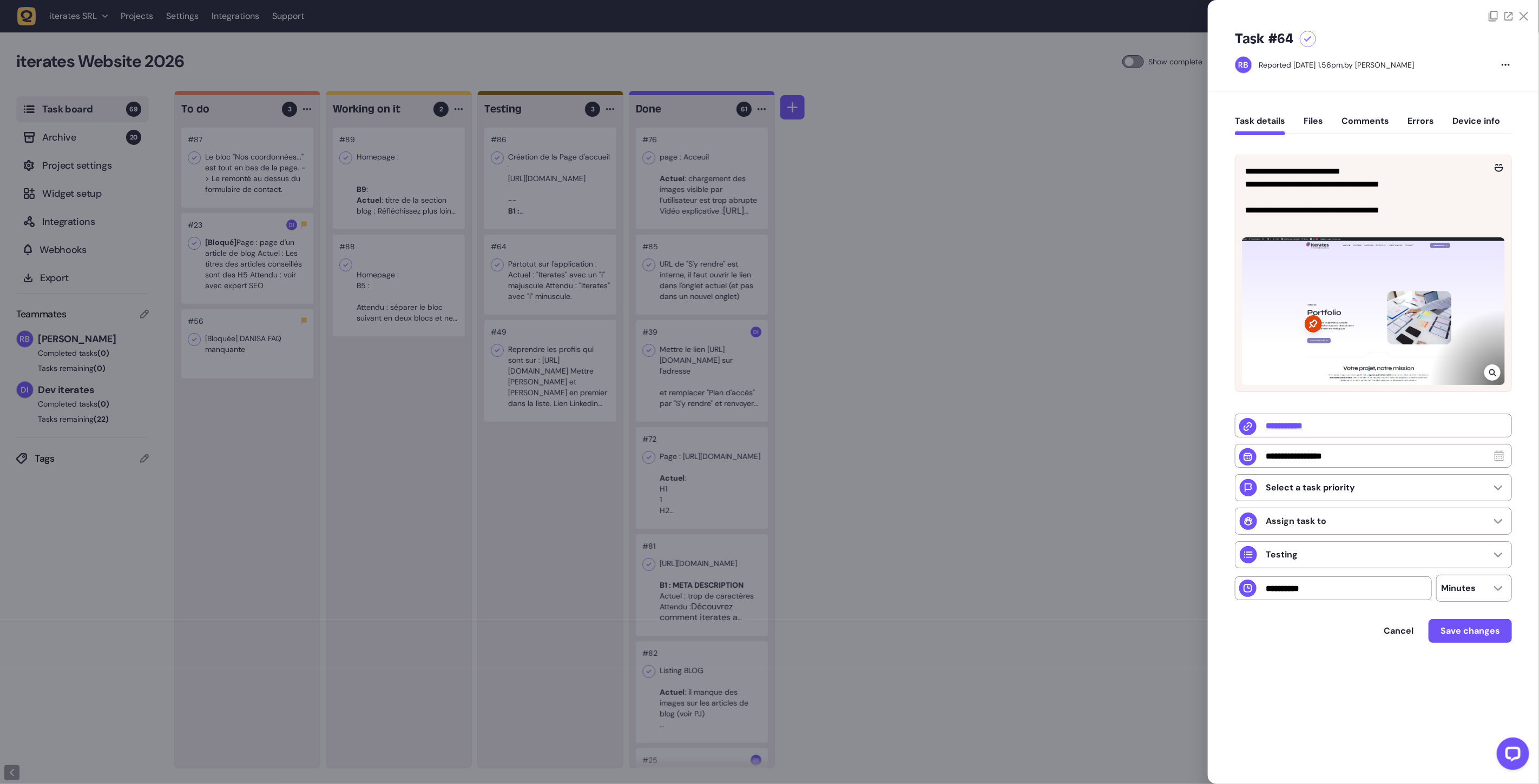
click at [596, 290] on div at bounding box center [770, 392] width 1539 height 784
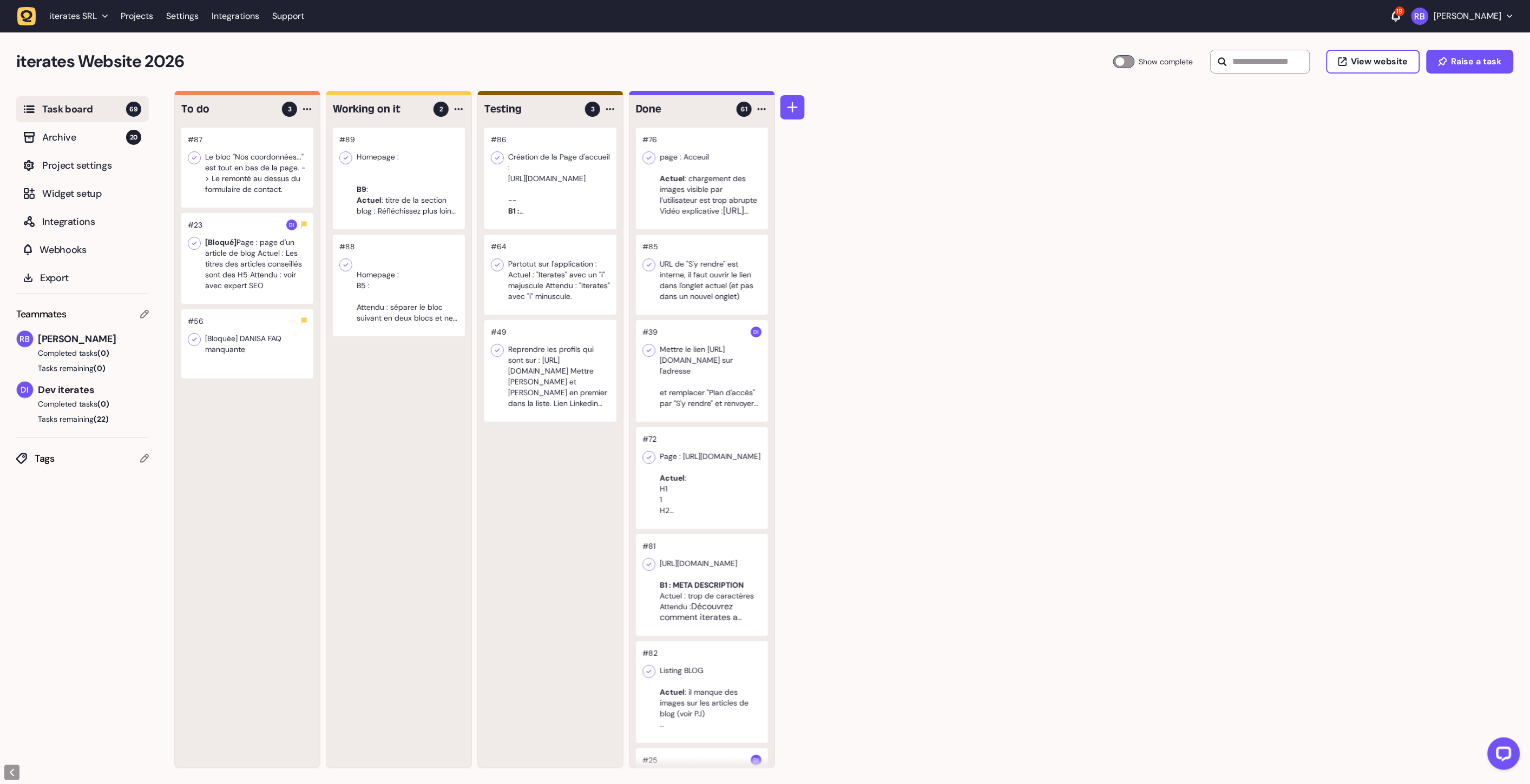
click at [416, 382] on div "#89 Homepage : B9 : Actuel : titre de la section blog : Réfléchissez plus loin …" at bounding box center [398, 448] width 145 height 640
click at [251, 179] on div at bounding box center [247, 168] width 132 height 80
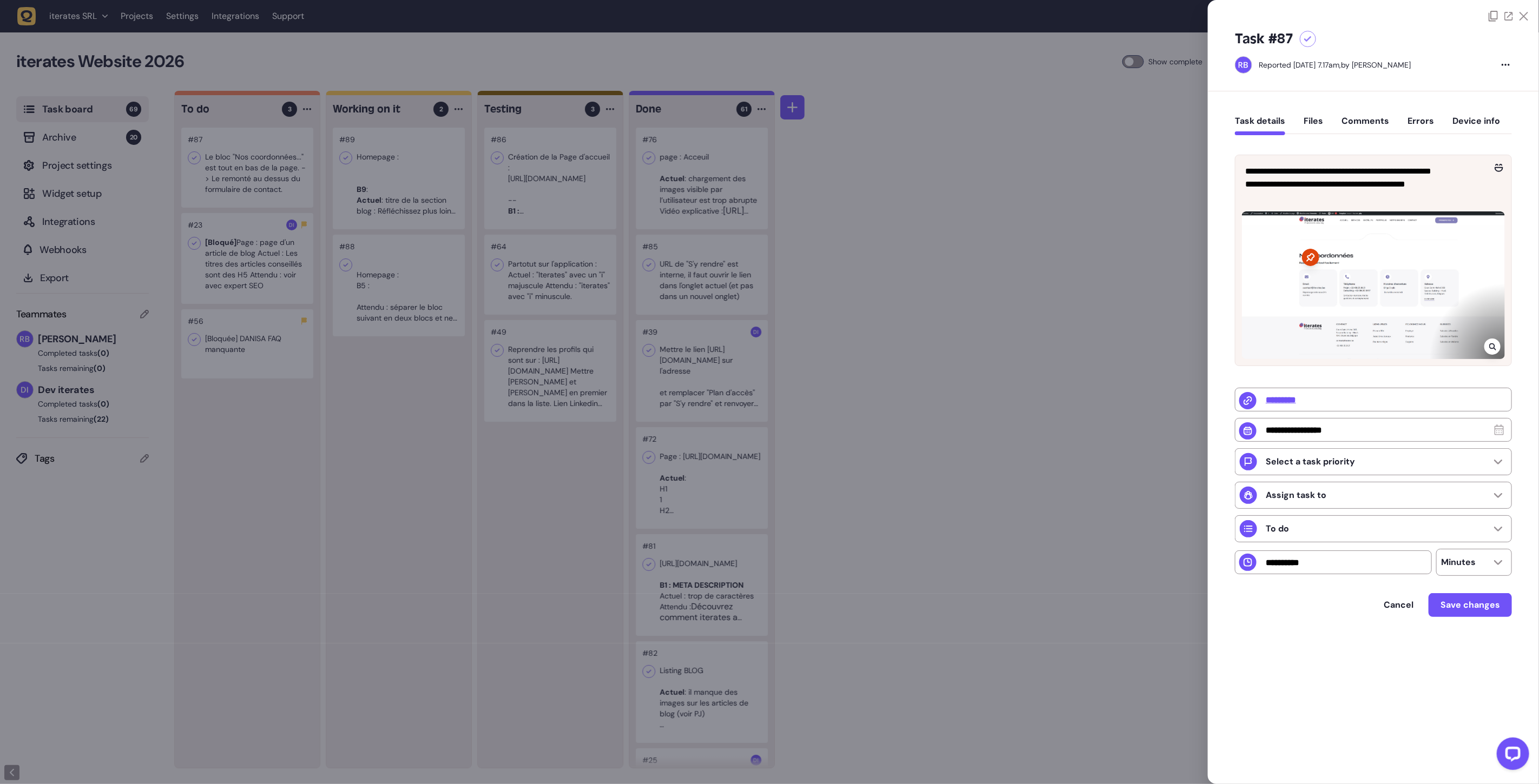
click at [1039, 380] on div at bounding box center [770, 392] width 1539 height 784
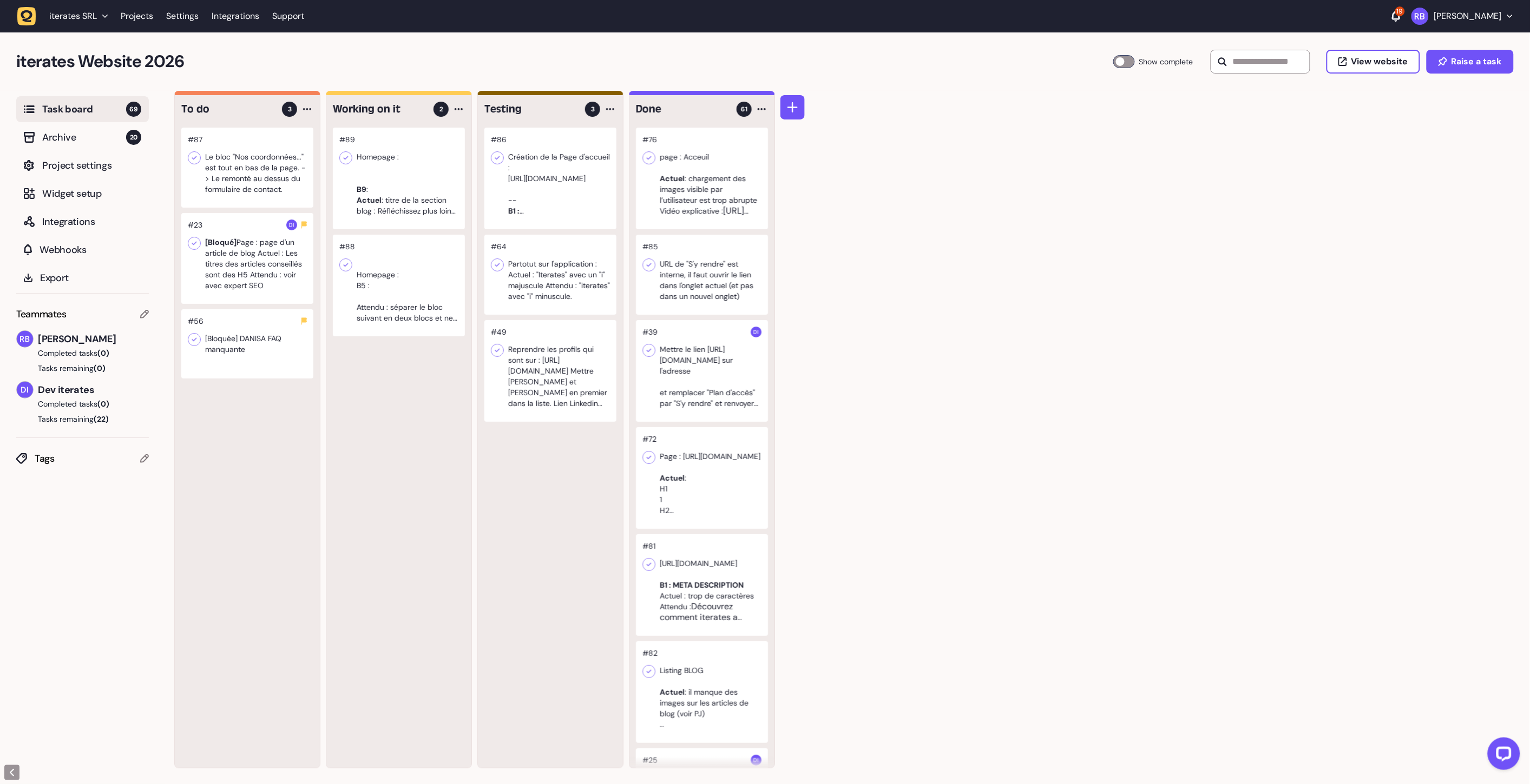
click at [421, 169] on div at bounding box center [398, 179] width 132 height 102
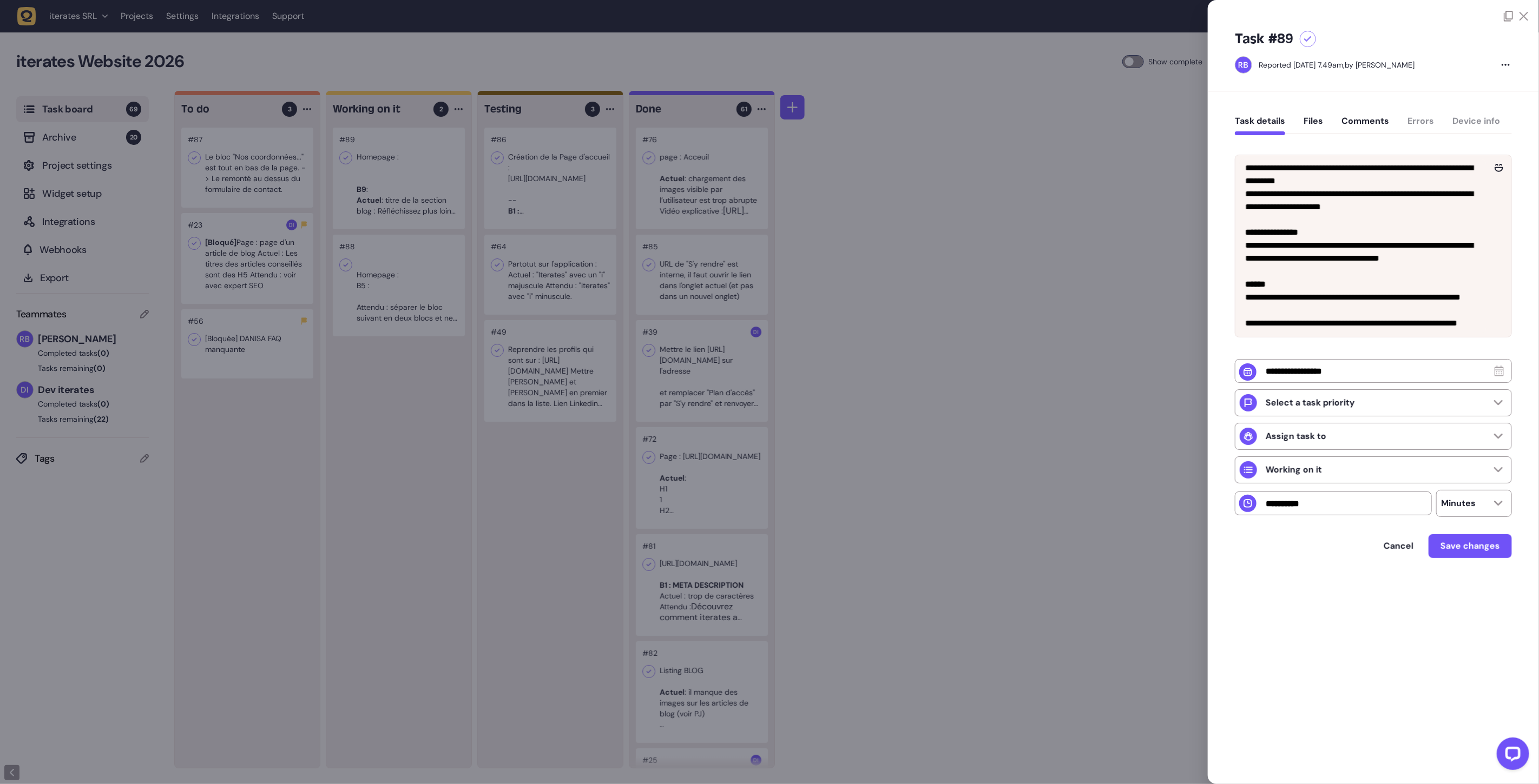
scroll to position [395, 0]
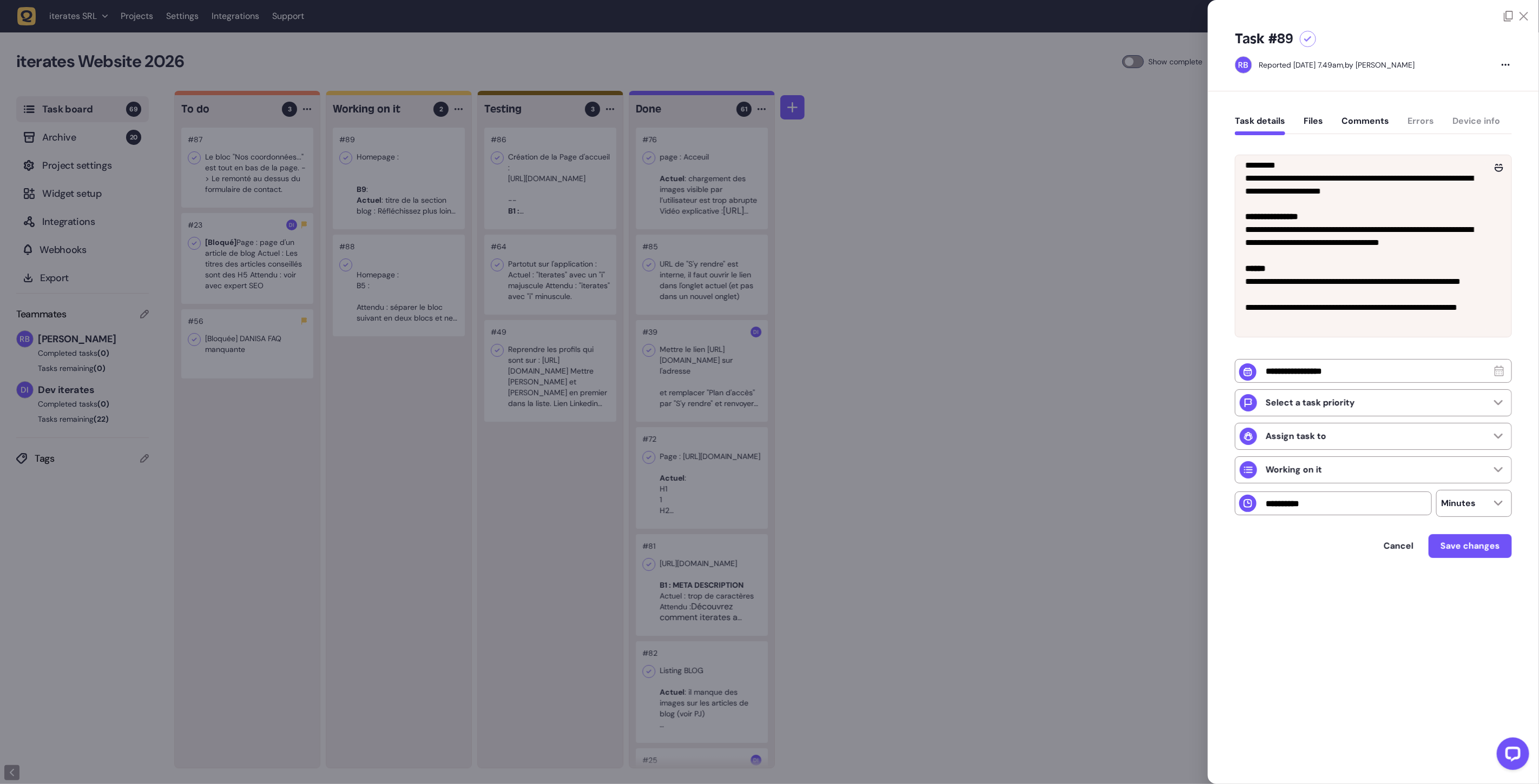
drag, startPoint x: 1238, startPoint y: 220, endPoint x: 1405, endPoint y: 238, distance: 168.0
click at [1405, 238] on div "**********" at bounding box center [1374, 246] width 276 height 182
